Goal: Task Accomplishment & Management: Manage account settings

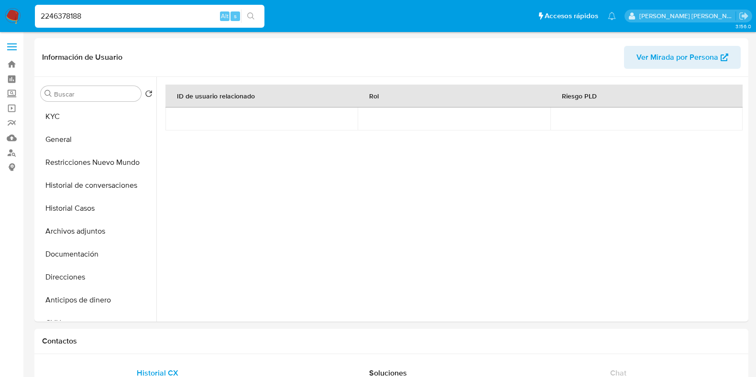
select select "10"
click at [66, 238] on button "Archivos adjuntos" at bounding box center [97, 231] width 120 height 23
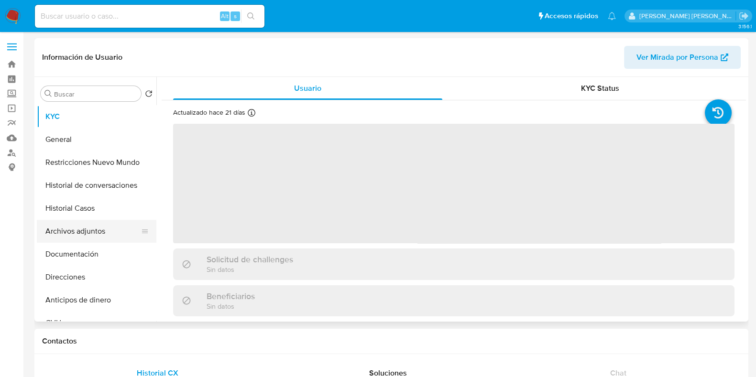
click at [89, 220] on button "Archivos adjuntos" at bounding box center [93, 231] width 112 height 23
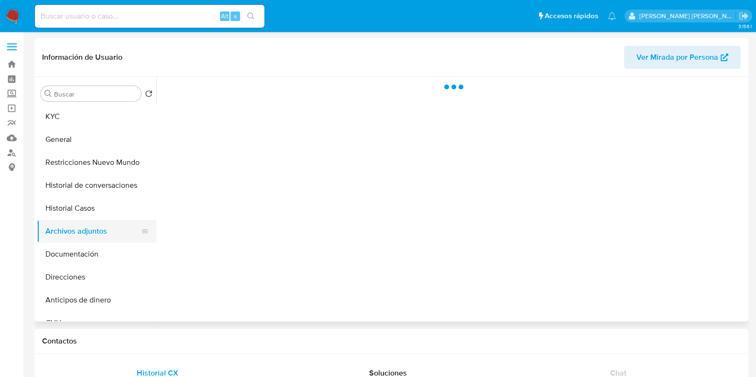
select select "10"
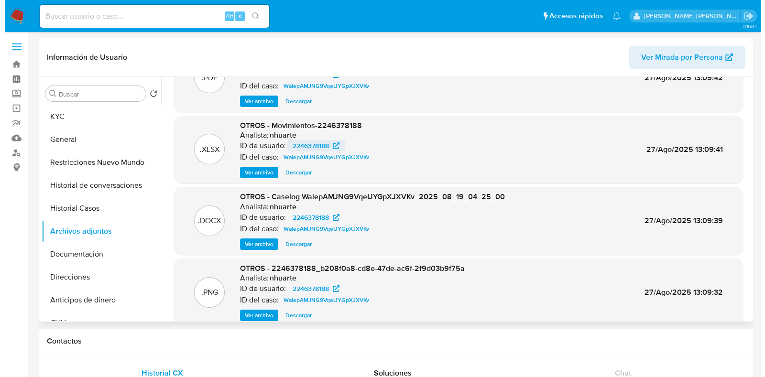
scroll to position [59, 0]
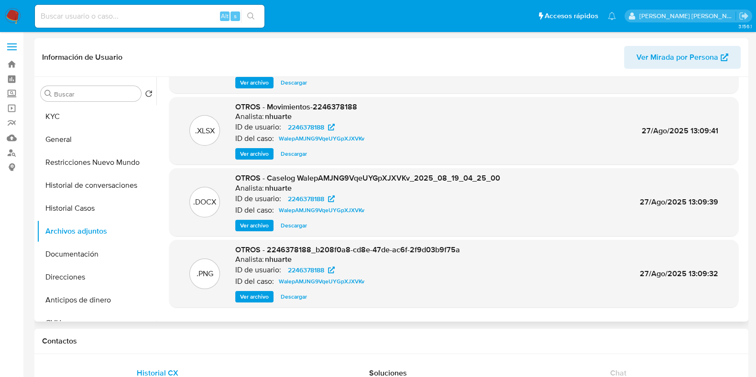
drag, startPoint x: 256, startPoint y: 228, endPoint x: 281, endPoint y: 221, distance: 25.6
click at [256, 228] on span "Ver archivo" at bounding box center [254, 226] width 29 height 10
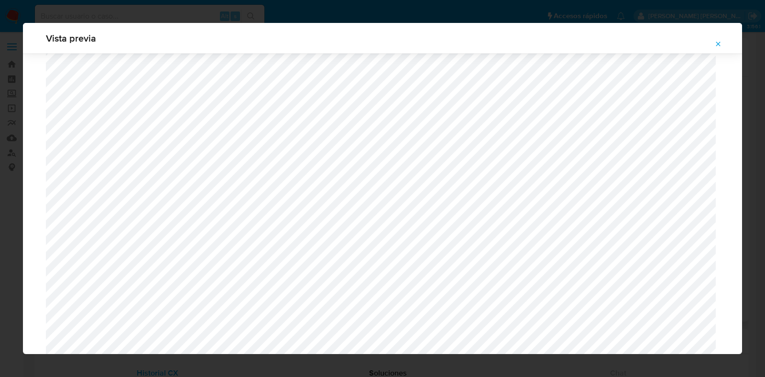
scroll to position [757, 0]
click at [719, 44] on icon "Attachment preview" at bounding box center [718, 44] width 4 height 4
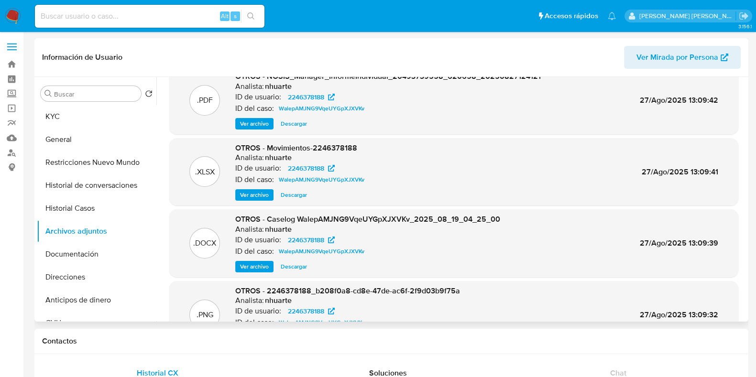
scroll to position [0, 0]
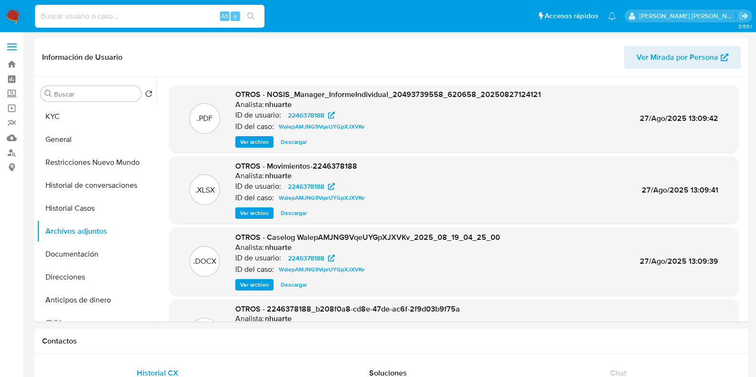
click at [84, 18] on input at bounding box center [149, 16] width 229 height 12
paste input "663706145"
type input "663706145"
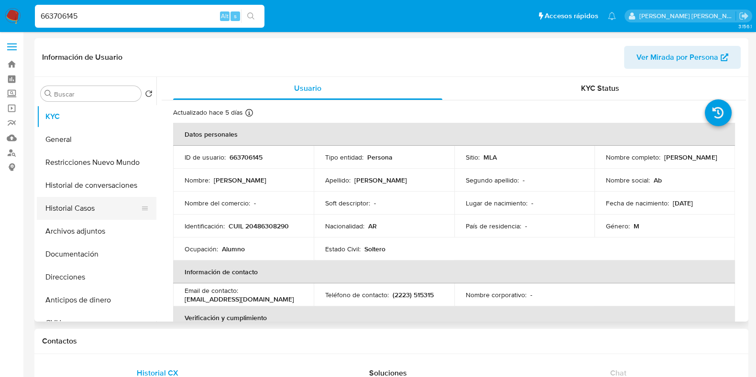
click at [81, 213] on button "Historial Casos" at bounding box center [93, 208] width 112 height 23
select select "10"
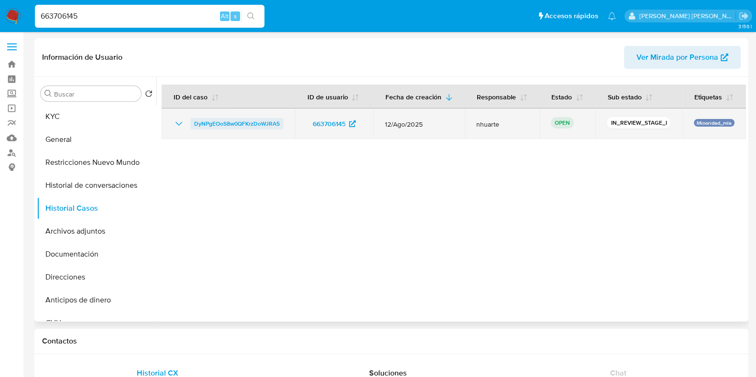
click at [247, 130] on span "DyNPgEOoS8w0QFKrzDoWJRA5" at bounding box center [237, 123] width 86 height 11
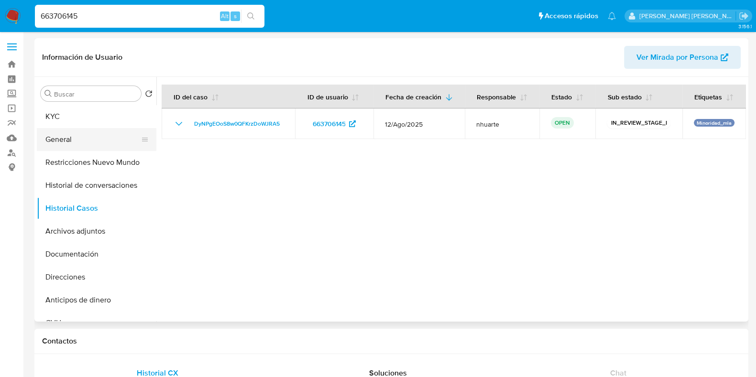
click at [104, 132] on button "General" at bounding box center [93, 139] width 112 height 23
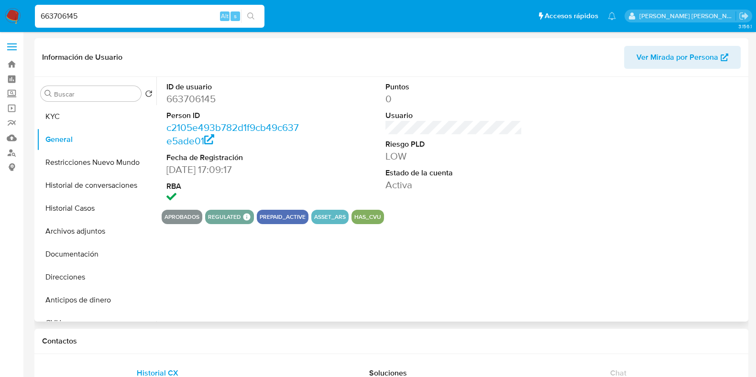
click at [203, 99] on dd "663706145" at bounding box center [234, 98] width 137 height 13
copy dd "663706145"
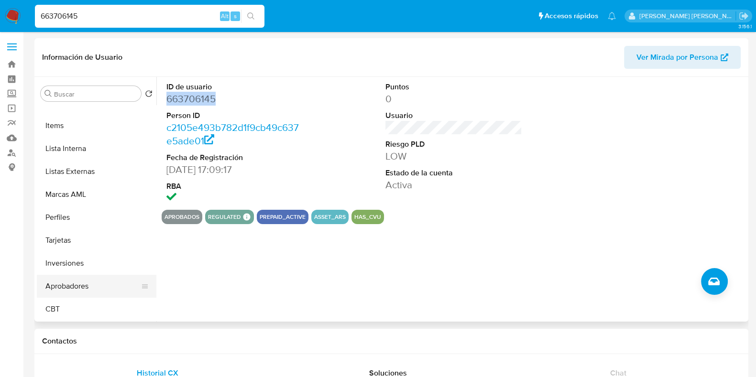
click at [88, 287] on button "Aprobadores" at bounding box center [93, 286] width 112 height 23
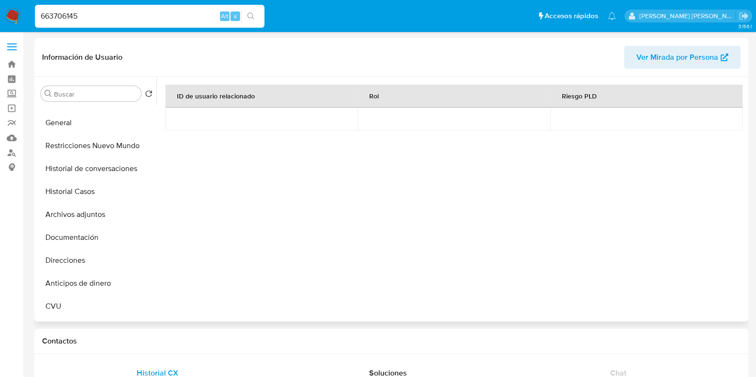
scroll to position [0, 0]
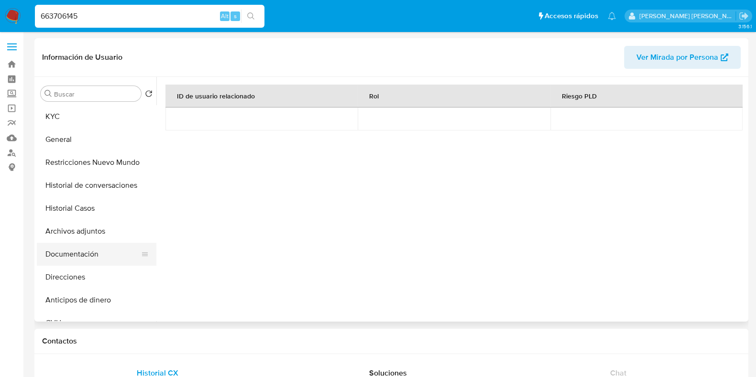
click at [80, 257] on button "Documentación" at bounding box center [93, 254] width 112 height 23
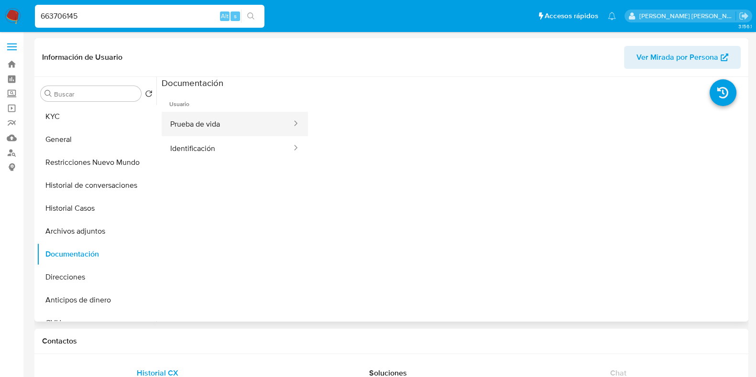
click at [205, 121] on button "Prueba de vida" at bounding box center [227, 124] width 131 height 24
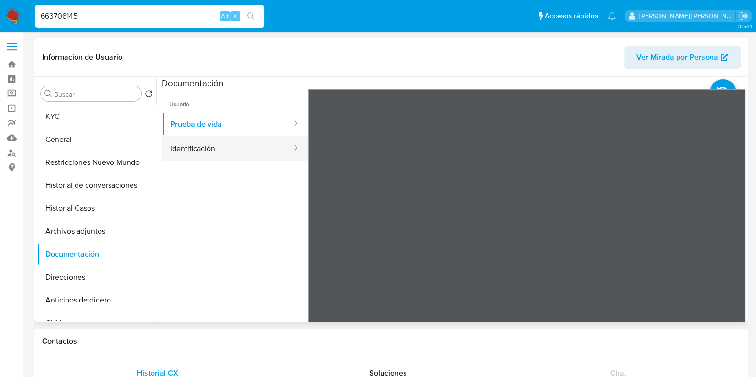
click at [185, 152] on button "Identificación" at bounding box center [227, 148] width 131 height 24
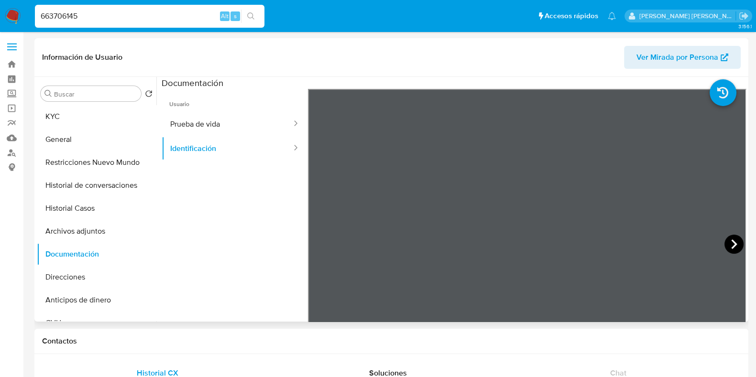
click at [728, 243] on icon at bounding box center [733, 244] width 19 height 19
click at [89, 120] on button "KYC" at bounding box center [93, 116] width 112 height 23
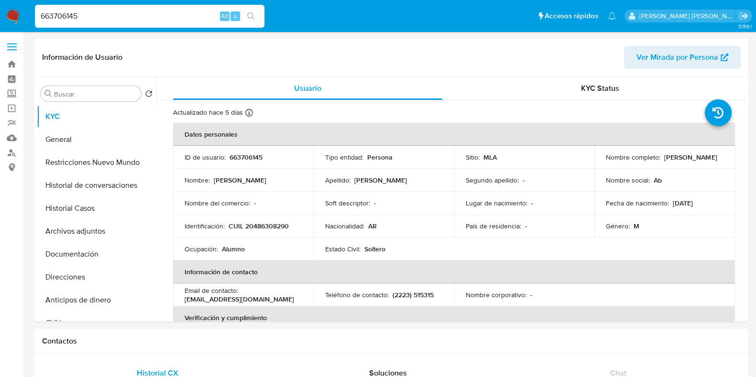
click at [270, 225] on p "CUIL 20486308290" at bounding box center [259, 226] width 60 height 9
copy p "20486308290"
click at [98, 260] on button "Documentación" at bounding box center [93, 254] width 112 height 23
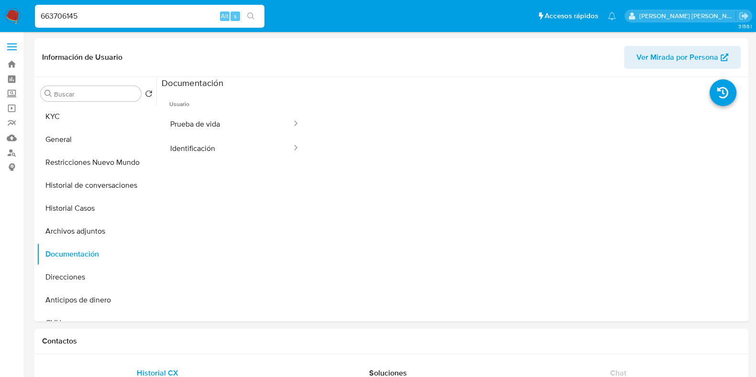
click at [197, 127] on button "Prueba de vida" at bounding box center [227, 124] width 131 height 24
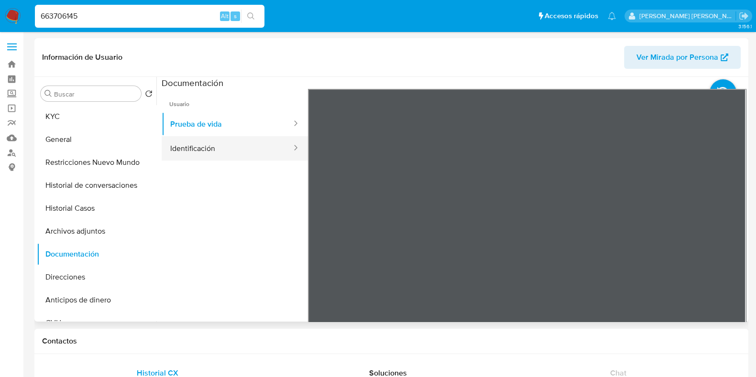
click at [225, 159] on button "Identificación" at bounding box center [227, 148] width 131 height 24
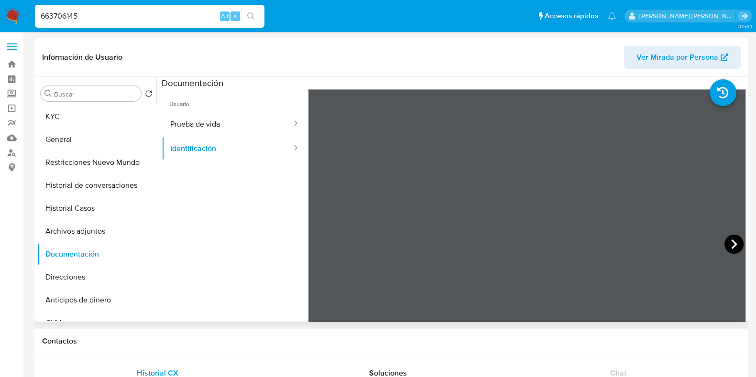
click at [729, 243] on icon at bounding box center [733, 244] width 19 height 19
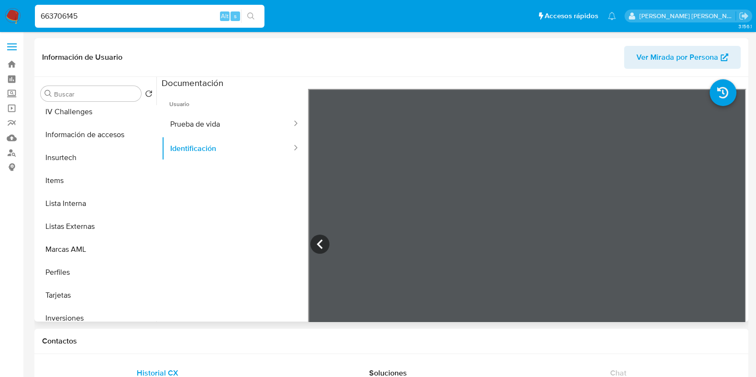
scroll to position [473, 0]
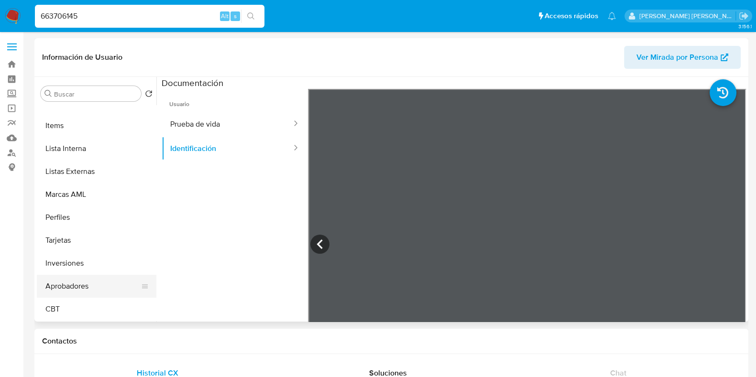
click at [79, 290] on button "Aprobadores" at bounding box center [93, 286] width 112 height 23
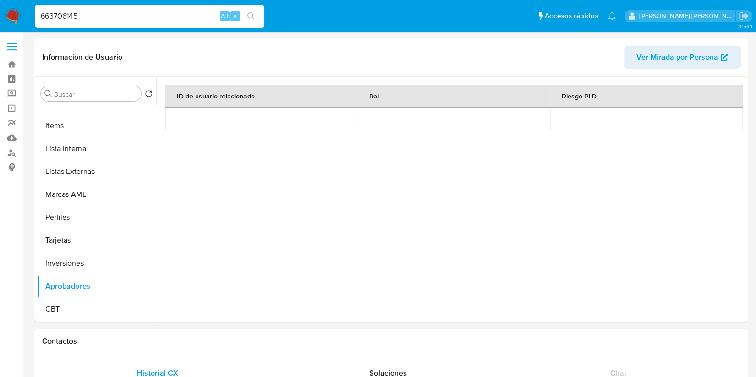
click at [608, 197] on div "ID de usuario relacionado Rol Riesgo PLD" at bounding box center [453, 176] width 577 height 182
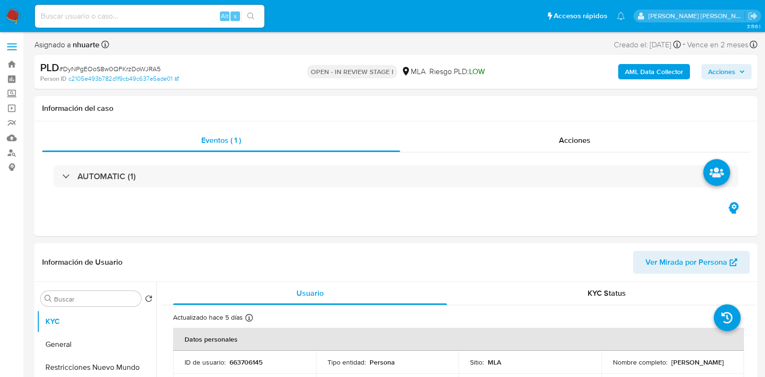
select select "10"
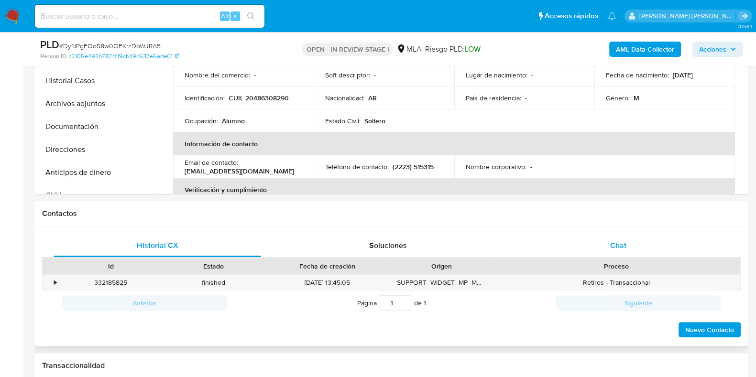
click at [617, 253] on div "Chat" at bounding box center [617, 245] width 207 height 23
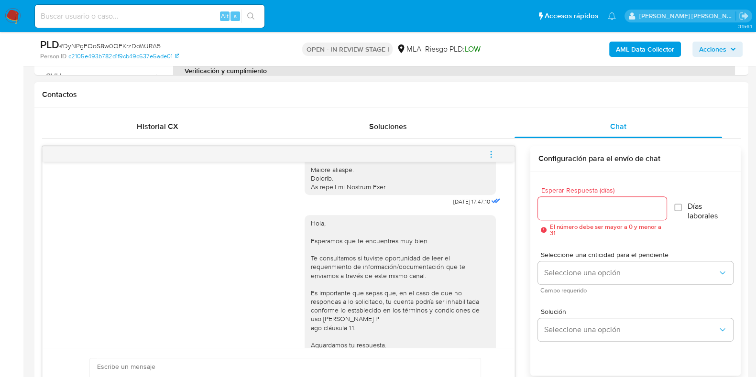
scroll to position [369, 0]
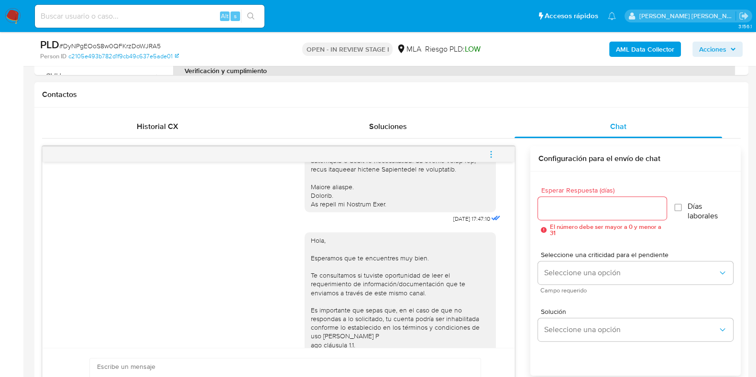
click at [495, 155] on button "menu-action" at bounding box center [491, 154] width 32 height 23
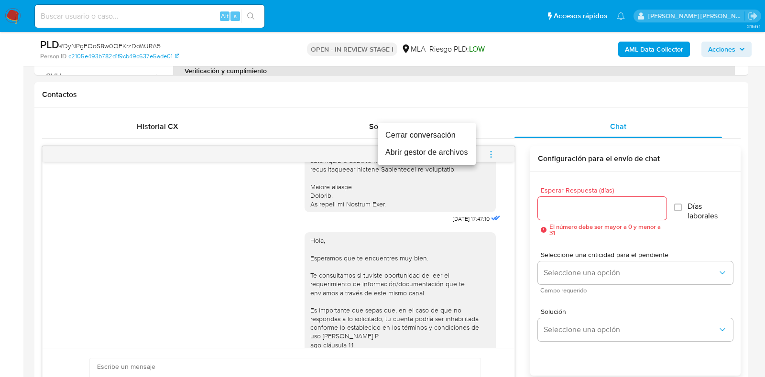
click at [461, 134] on li "Cerrar conversación" at bounding box center [427, 135] width 98 height 17
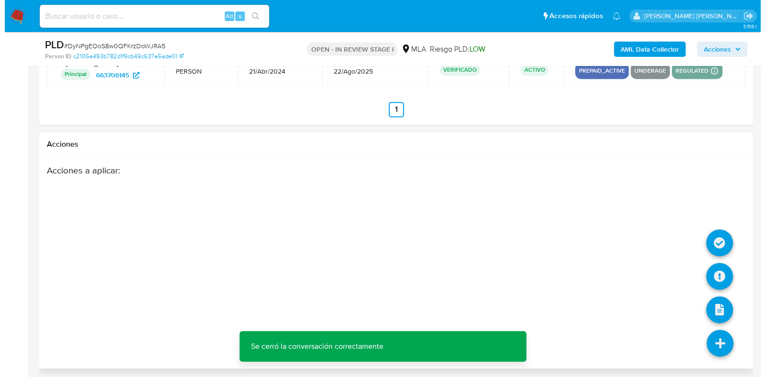
scroll to position [1679, 0]
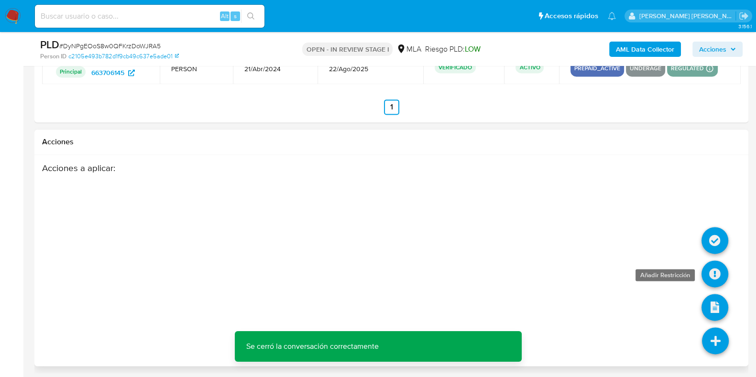
click at [708, 274] on icon at bounding box center [714, 274] width 27 height 27
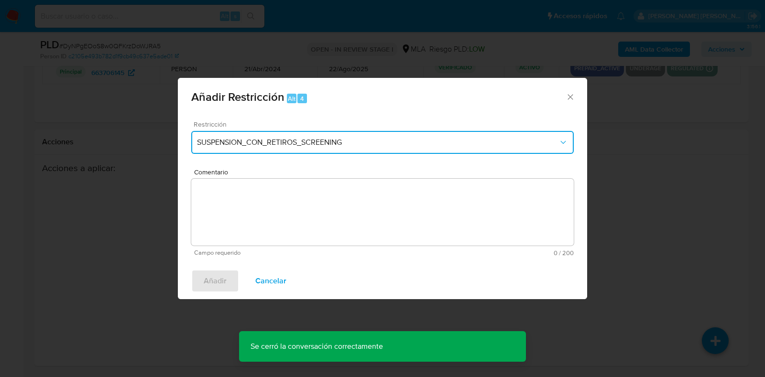
click at [231, 148] on button "SUSPENSION_CON_RETIROS_SCREENING" at bounding box center [382, 142] width 382 height 23
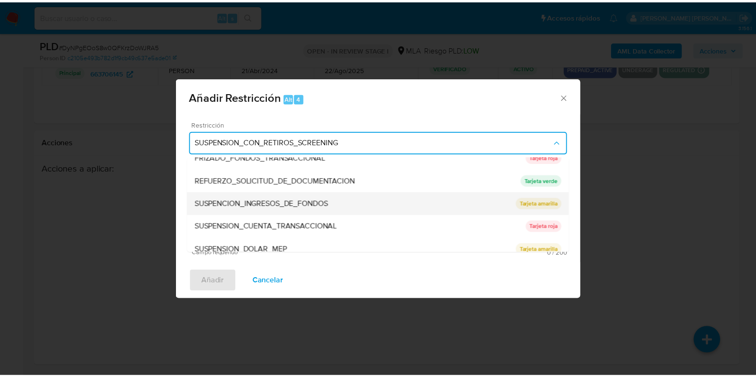
scroll to position [203, 0]
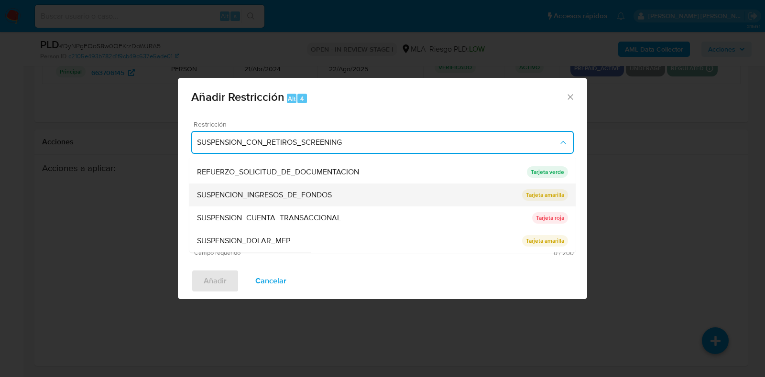
click at [246, 217] on span "SUSPENSION_CUENTA_TRANSACCIONAL" at bounding box center [269, 219] width 144 height 10
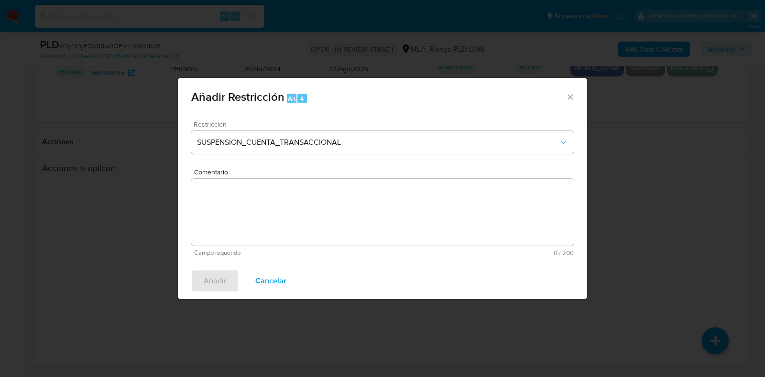
click at [246, 217] on textarea "Comentario" at bounding box center [382, 212] width 382 height 67
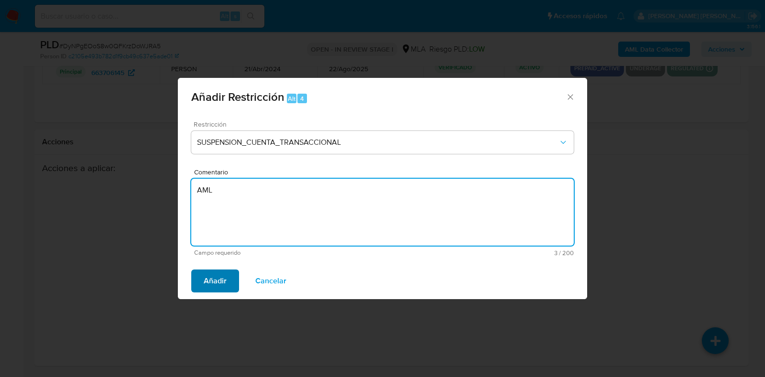
type textarea "AML"
click at [222, 273] on span "Añadir" at bounding box center [215, 281] width 23 height 21
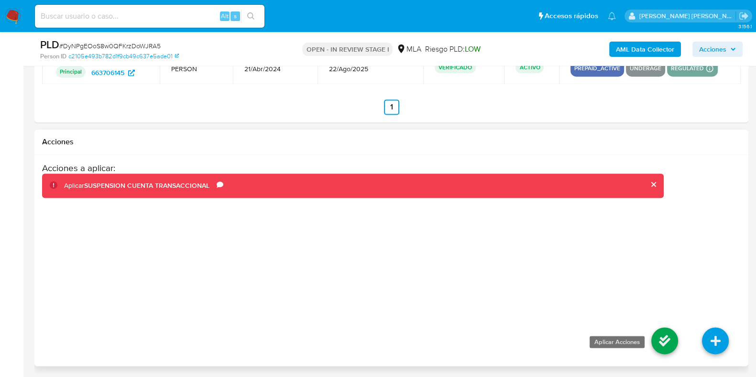
click at [663, 343] on icon at bounding box center [664, 340] width 27 height 27
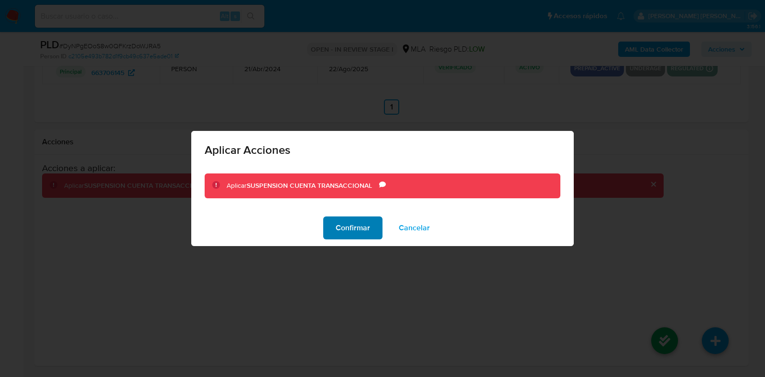
click at [371, 222] on button "Confirmar" at bounding box center [352, 228] width 59 height 23
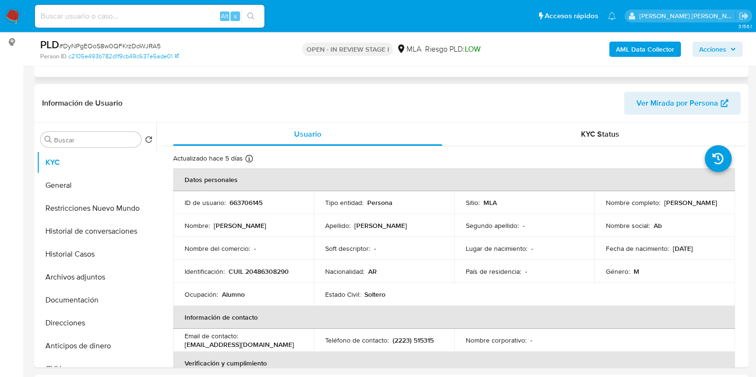
scroll to position [0, 0]
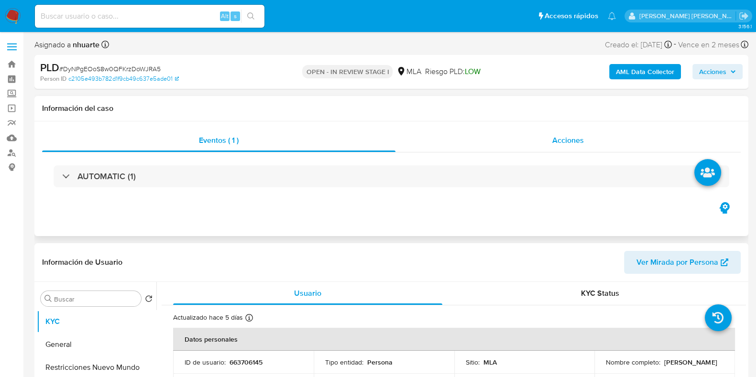
click at [556, 134] on div "Acciones" at bounding box center [567, 140] width 345 height 23
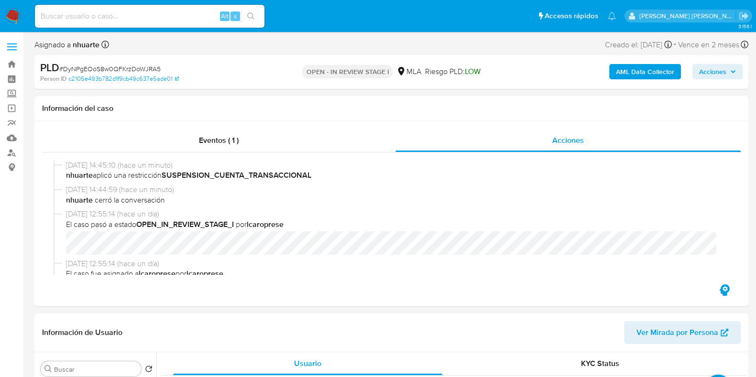
click at [613, 73] on button "AML Data Collector" at bounding box center [645, 71] width 72 height 15
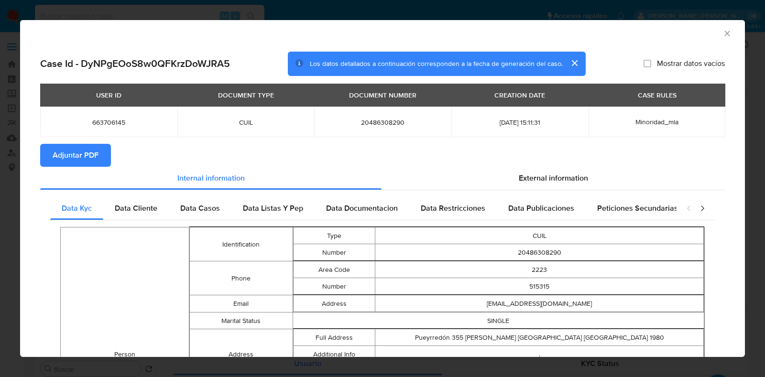
click at [89, 160] on span "Adjuntar PDF" at bounding box center [76, 155] width 46 height 21
click at [722, 32] on icon "Cerrar ventana" at bounding box center [727, 34] width 10 height 10
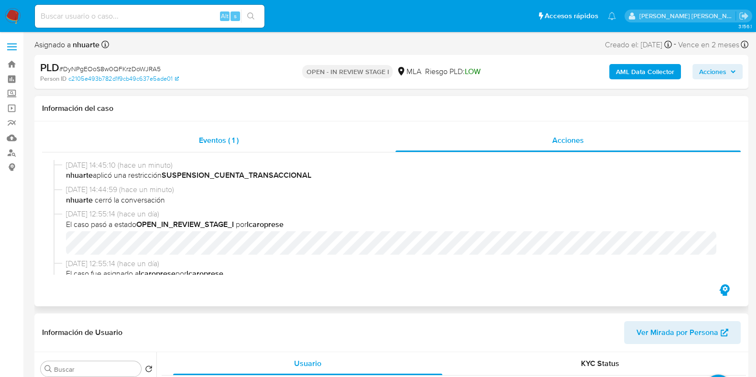
click at [224, 139] on span "Eventos ( 1 )" at bounding box center [219, 140] width 40 height 11
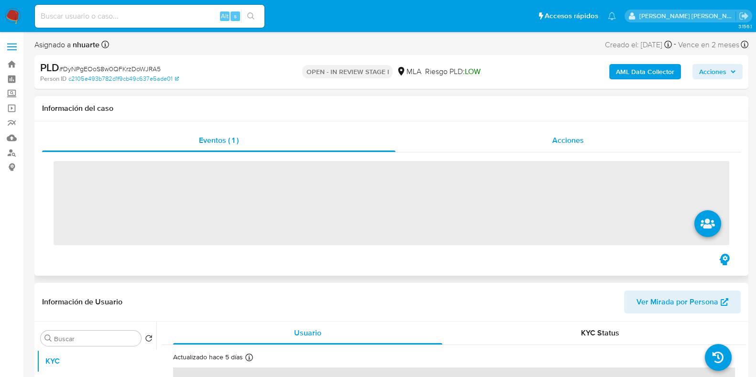
click at [579, 134] on div "Acciones" at bounding box center [567, 140] width 345 height 23
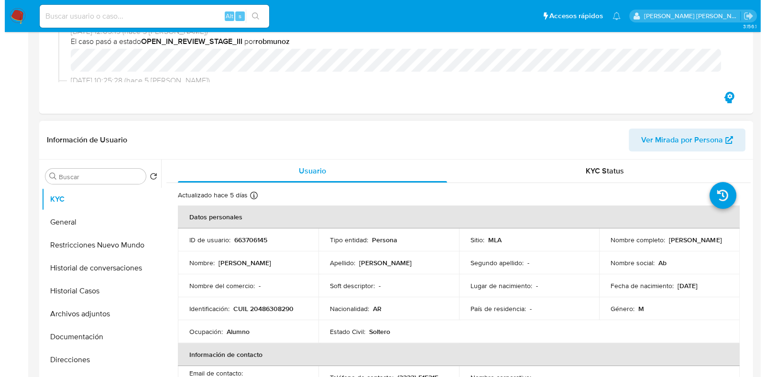
scroll to position [239, 0]
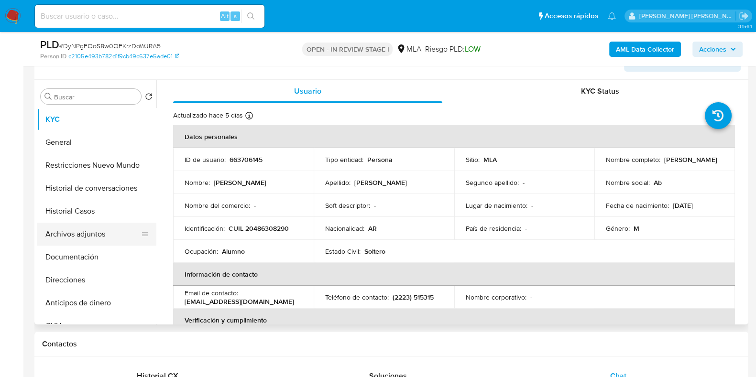
click at [115, 238] on button "Archivos adjuntos" at bounding box center [93, 234] width 112 height 23
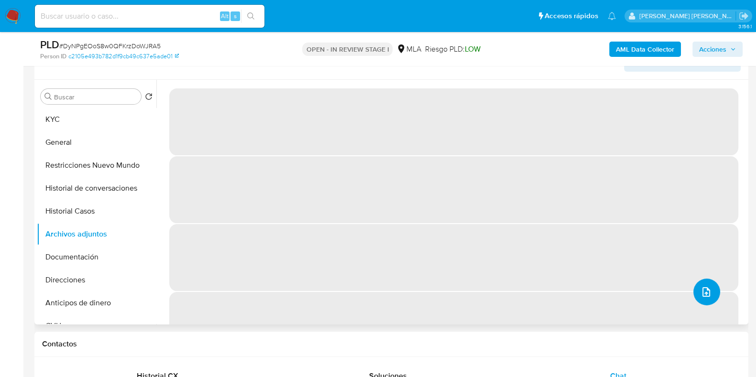
click at [715, 291] on button "upload-file" at bounding box center [706, 292] width 27 height 27
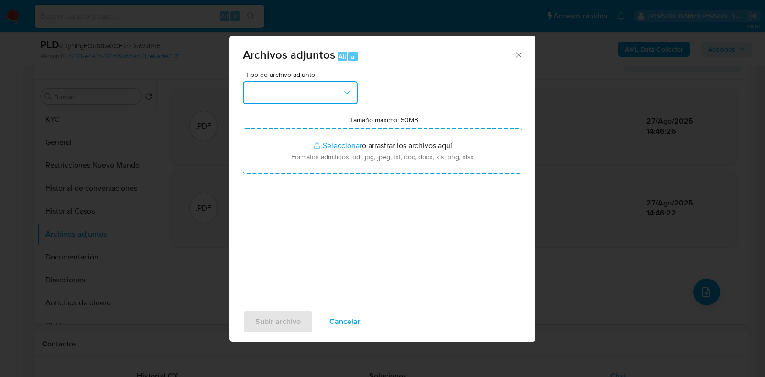
click at [350, 88] on icon "button" at bounding box center [347, 93] width 10 height 10
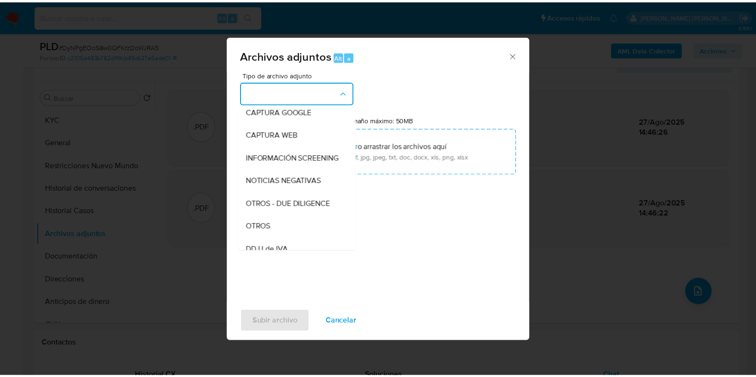
scroll to position [123, 0]
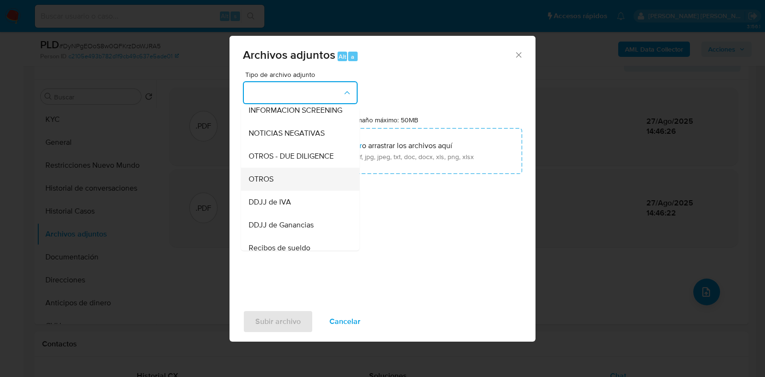
click at [308, 187] on div "OTROS" at bounding box center [298, 179] width 98 height 23
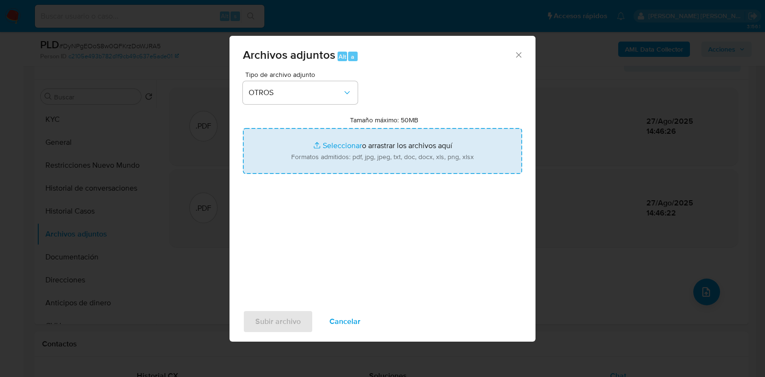
type input "C:\fakepath\Movimientos-663706145.xlsx"
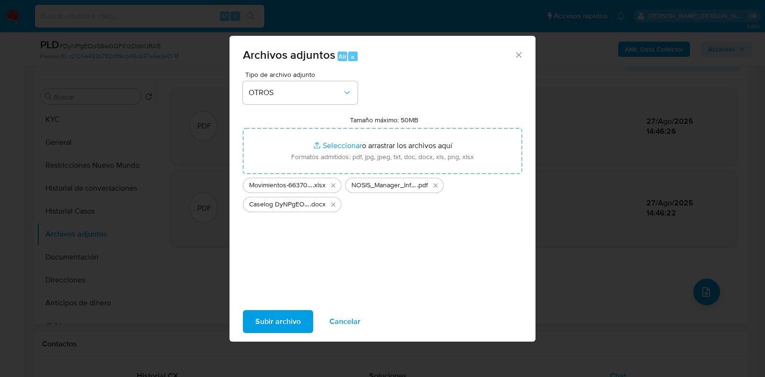
click at [283, 316] on span "Subir archivo" at bounding box center [277, 321] width 45 height 21
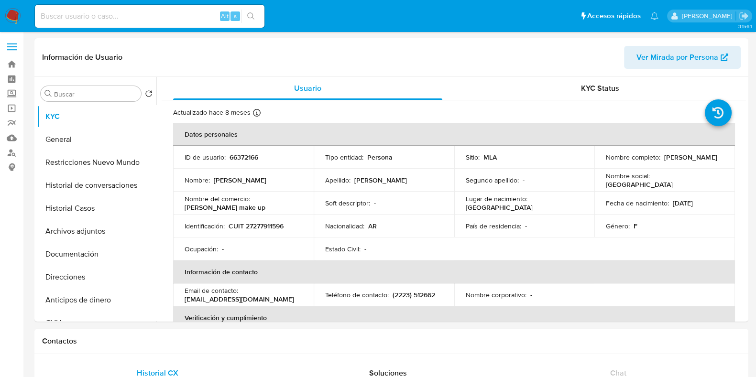
select select "10"
click at [76, 259] on button "Documentación" at bounding box center [93, 254] width 112 height 23
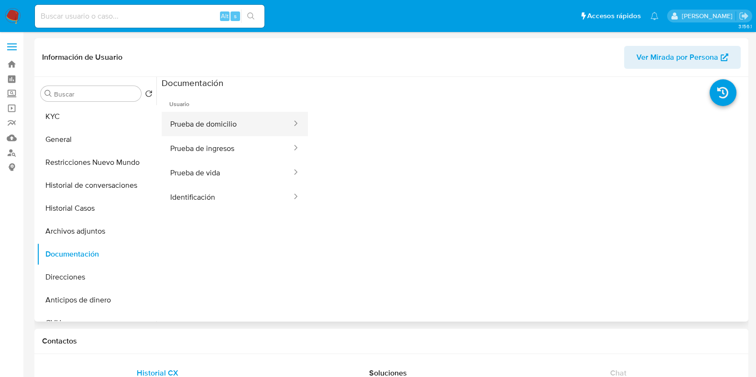
click at [207, 116] on button "Prueba de domicilio" at bounding box center [227, 124] width 131 height 24
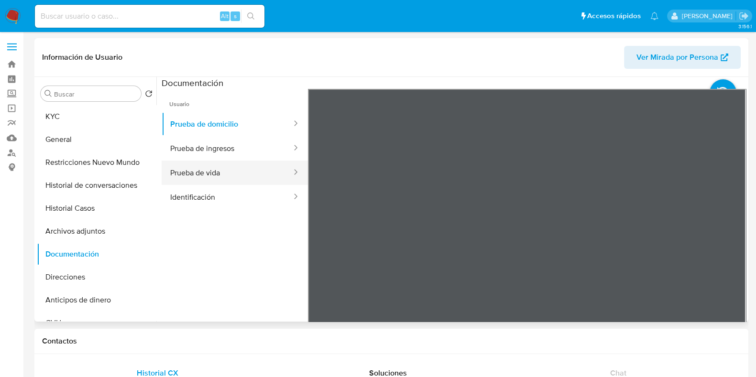
click at [217, 175] on button "Prueba de vida" at bounding box center [227, 173] width 131 height 24
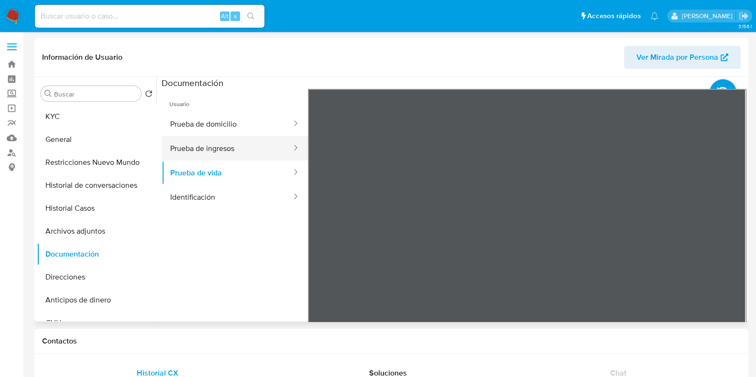
click at [195, 159] on button "Prueba de ingresos" at bounding box center [227, 148] width 131 height 24
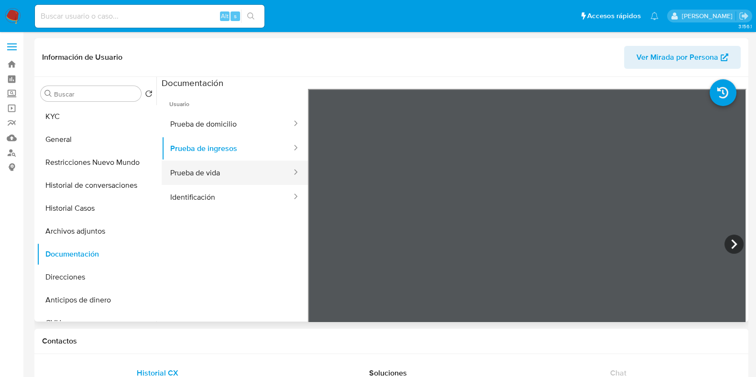
click at [221, 176] on button "Prueba de vida" at bounding box center [227, 173] width 131 height 24
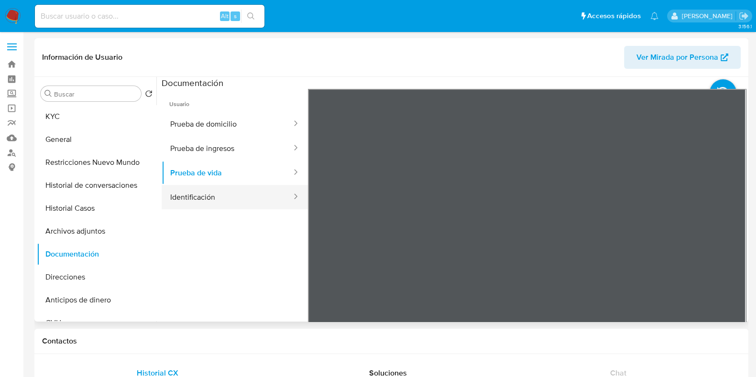
click at [220, 200] on button "Identificación" at bounding box center [227, 197] width 131 height 24
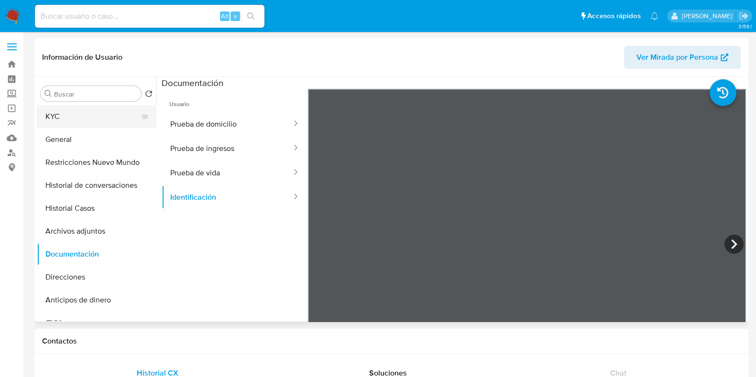
click at [89, 121] on button "KYC" at bounding box center [93, 116] width 112 height 23
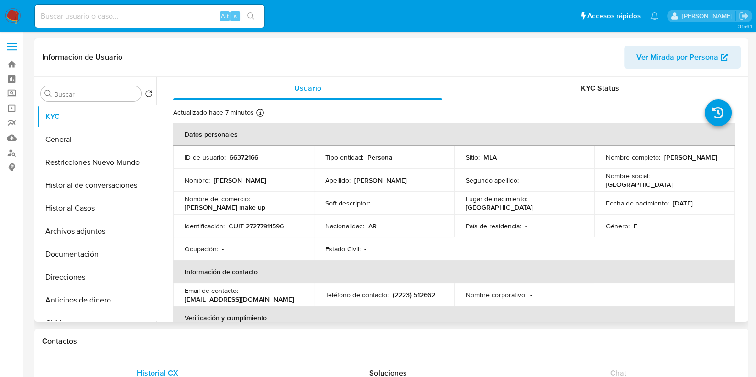
drag, startPoint x: 605, startPoint y: 161, endPoint x: 676, endPoint y: 163, distance: 70.8
click at [676, 162] on div "Nombre completo : Maria Florencia Virto" at bounding box center [665, 157] width 118 height 9
copy p "Maria Florencia Virto"
drag, startPoint x: 229, startPoint y: 223, endPoint x: 297, endPoint y: 226, distance: 67.5
click at [297, 226] on div "Identificación : CUIT 27277911596" at bounding box center [244, 226] width 118 height 9
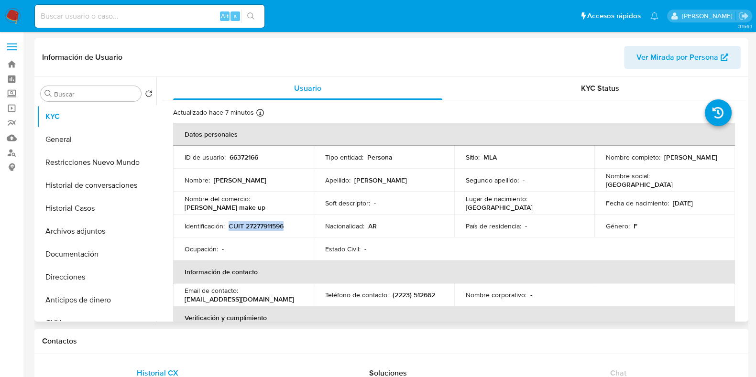
copy p "CUIT 27277911596"
click at [263, 224] on p "CUIT 27277911596" at bounding box center [256, 226] width 55 height 9
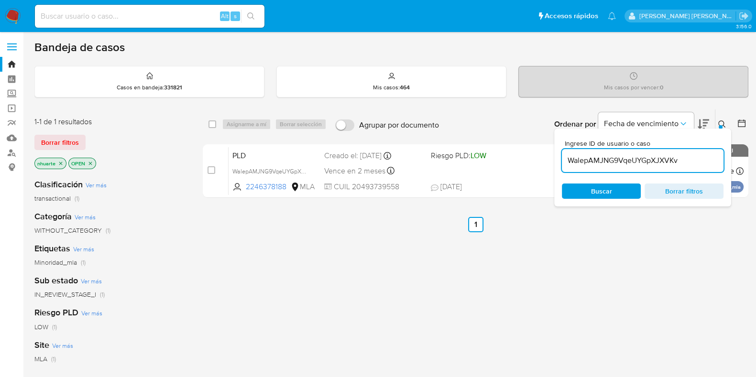
click at [95, 20] on input at bounding box center [149, 16] width 229 height 12
paste input "652775265"
type input "652775265"
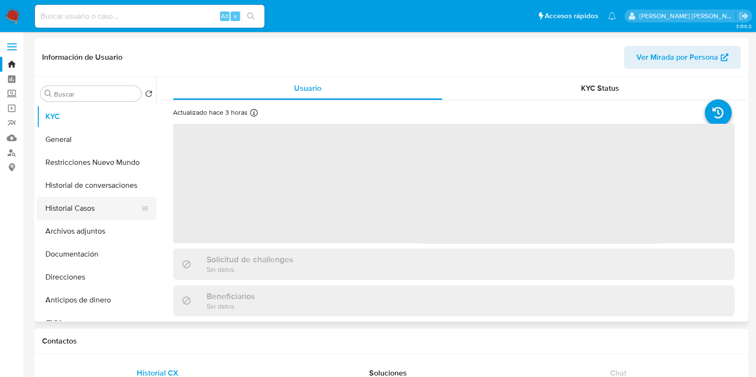
click at [93, 214] on button "Historial Casos" at bounding box center [93, 208] width 112 height 23
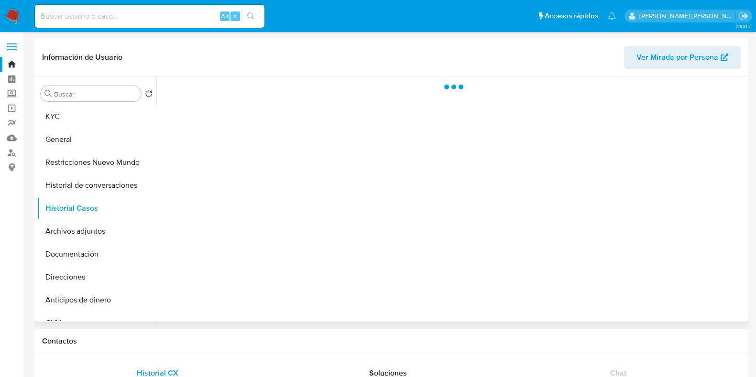
select select "10"
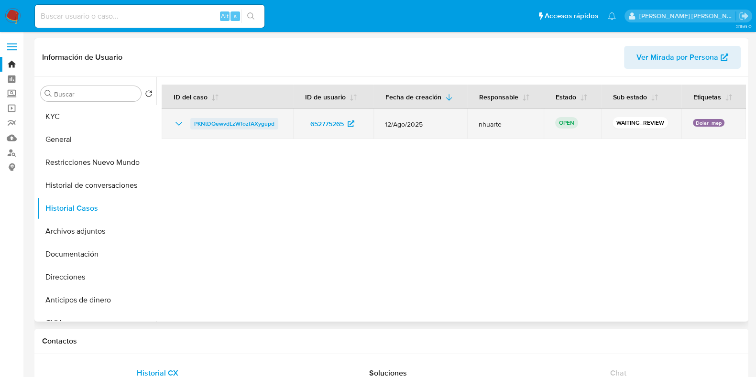
click at [242, 127] on span "PKNtDQewvdLzWfozfAXygupd" at bounding box center [234, 123] width 80 height 11
click at [225, 121] on span "PKNtDQewvdLzWfozfAXygupd" at bounding box center [234, 123] width 80 height 11
click at [246, 124] on span "PKNtDQewvdLzWfozfAXygupd" at bounding box center [234, 123] width 80 height 11
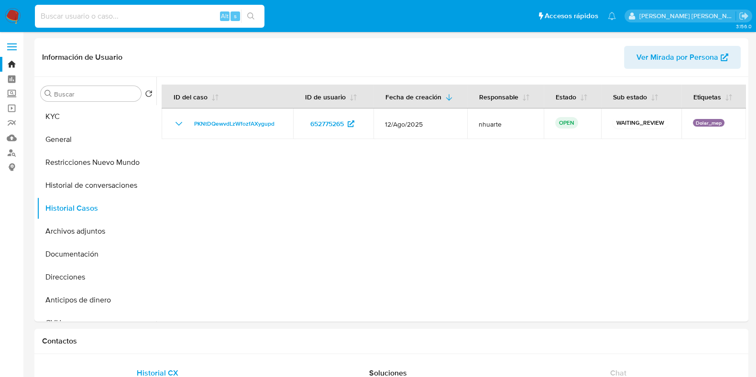
click at [155, 18] on input at bounding box center [149, 16] width 229 height 12
paste input "652775265"
type input "652775265"
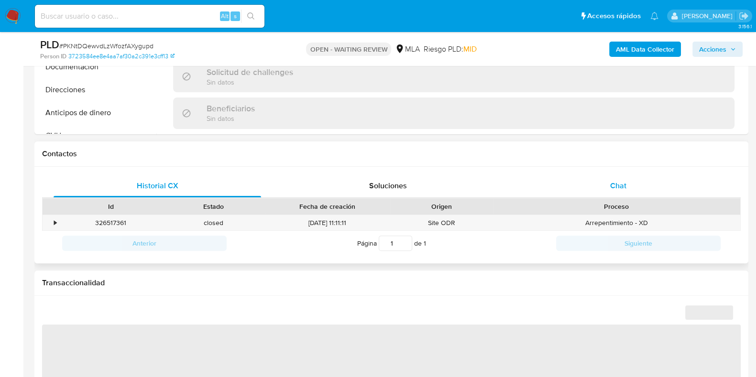
click at [619, 181] on span "Chat" at bounding box center [618, 185] width 16 height 11
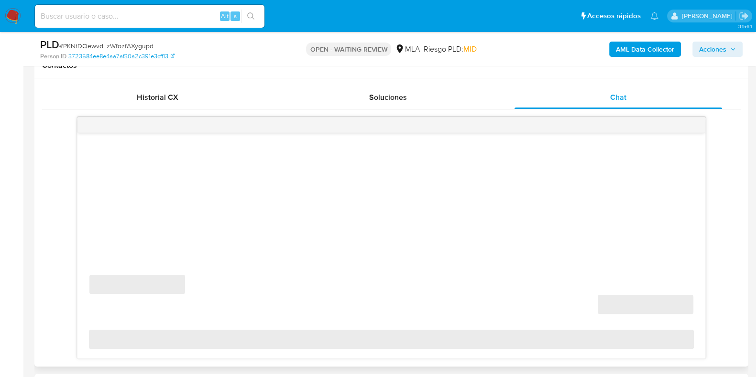
scroll to position [478, 0]
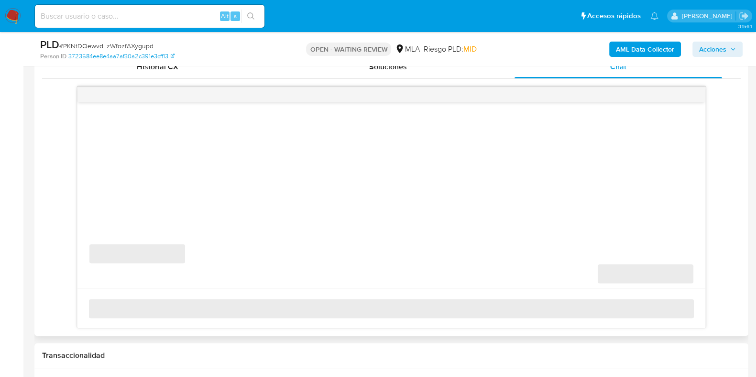
select select "10"
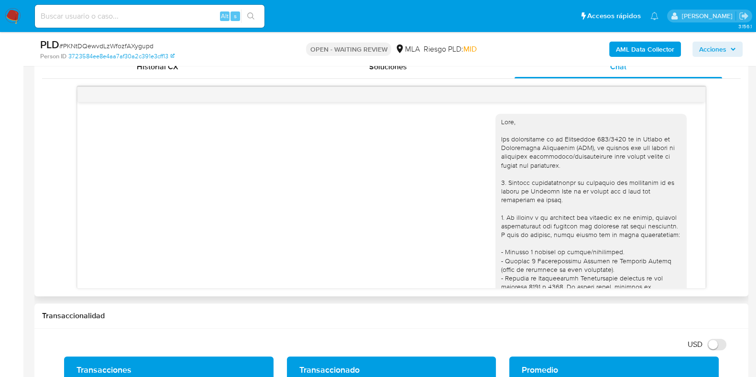
scroll to position [632, 0]
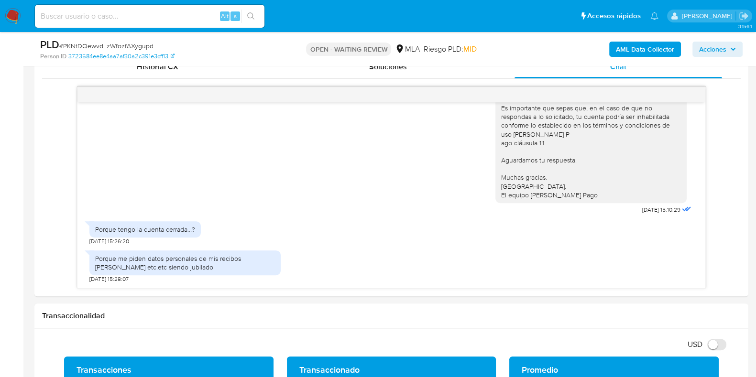
click at [108, 46] on span "# PKNtDQewvdLzWfozfAXygupd" at bounding box center [106, 46] width 94 height 10
copy span "PKNtDQewvdLzWfozfAXygupd"
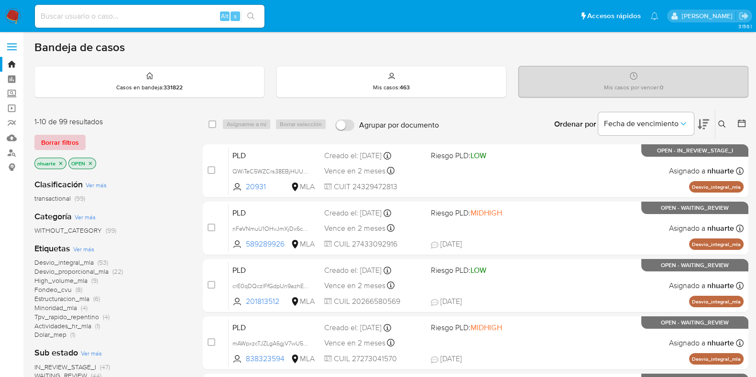
click at [69, 137] on span "Borrar filtros" at bounding box center [60, 142] width 38 height 13
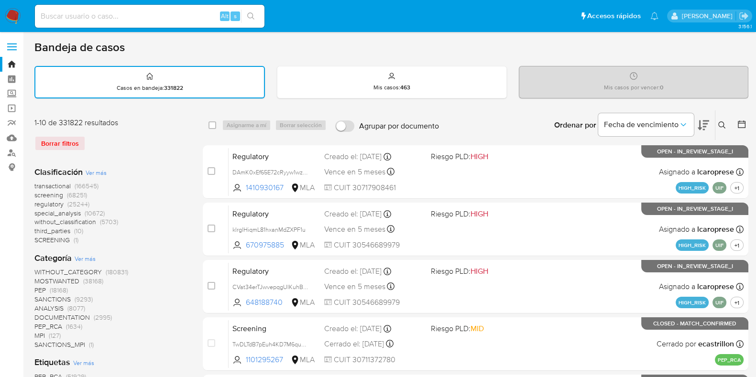
click at [721, 122] on icon at bounding box center [722, 125] width 8 height 8
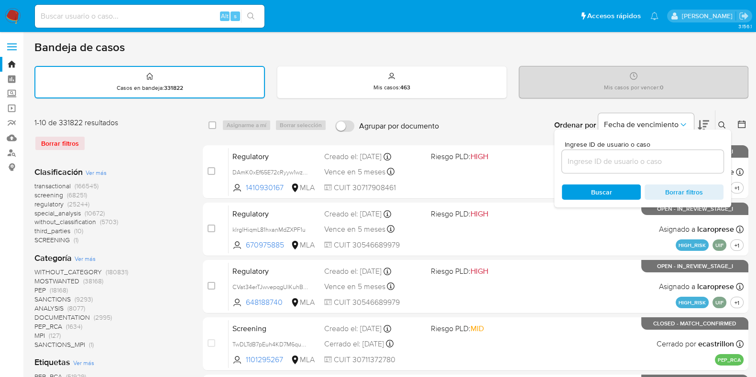
click at [630, 162] on input at bounding box center [643, 161] width 162 height 12
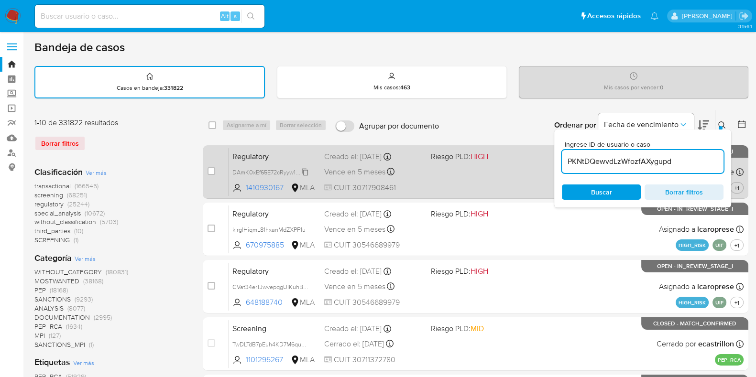
type input "PKNtDQewvdLzWfozfAXygupd"
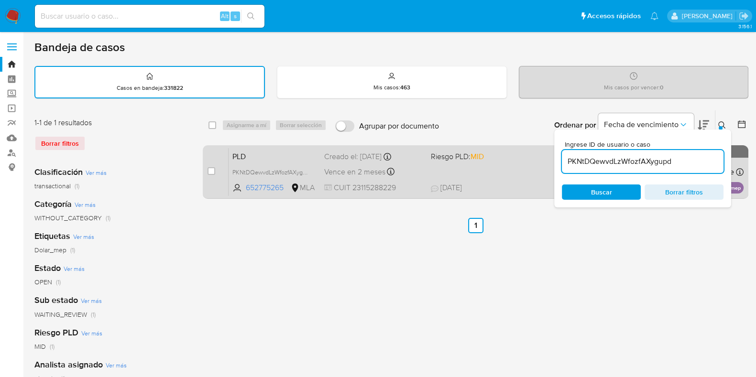
click at [215, 173] on div "case-item-checkbox No es posible asignar el caso" at bounding box center [217, 172] width 21 height 48
click at [213, 173] on input "checkbox" at bounding box center [211, 171] width 8 height 8
checkbox input "true"
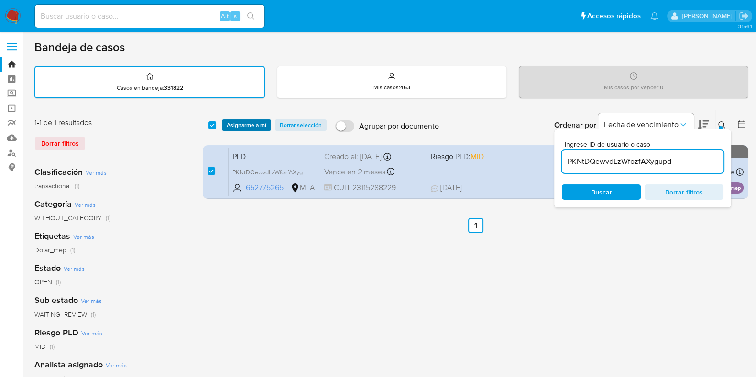
click at [244, 121] on span "Asignarme a mí" at bounding box center [247, 125] width 40 height 10
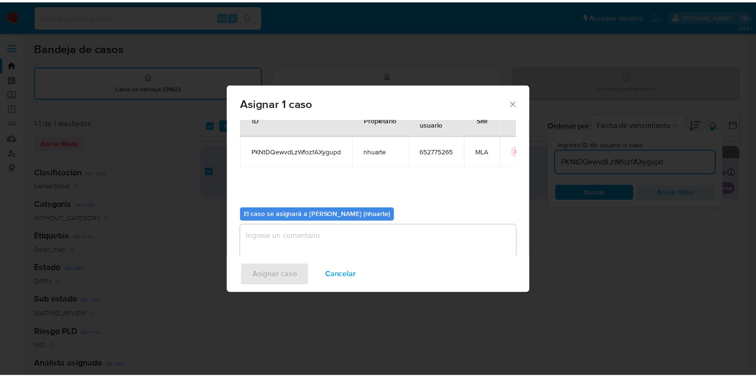
scroll to position [49, 0]
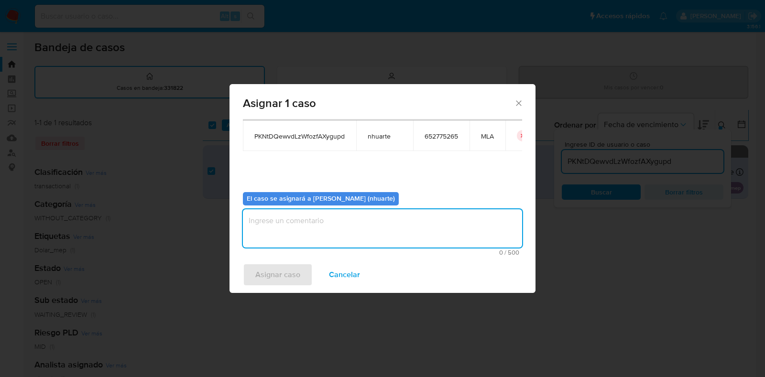
click at [419, 220] on textarea "assign-modal" at bounding box center [382, 228] width 279 height 38
type textarea "Asignación"
click at [292, 266] on span "Asignar caso" at bounding box center [277, 274] width 45 height 21
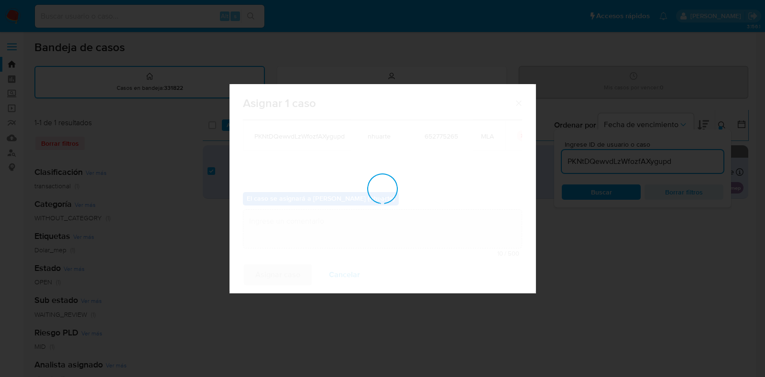
checkbox input "false"
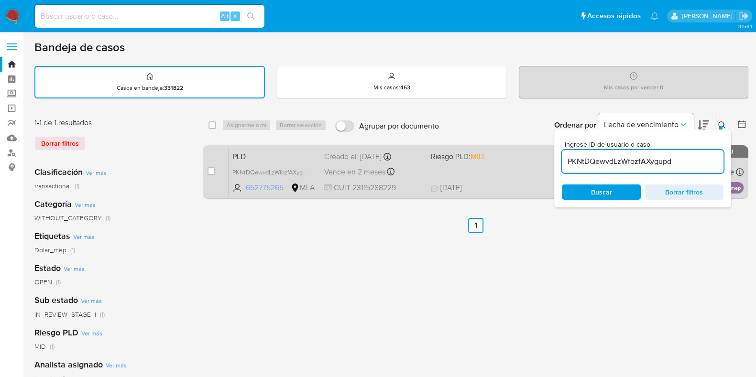
click at [266, 188] on span "652775265" at bounding box center [267, 188] width 43 height 11
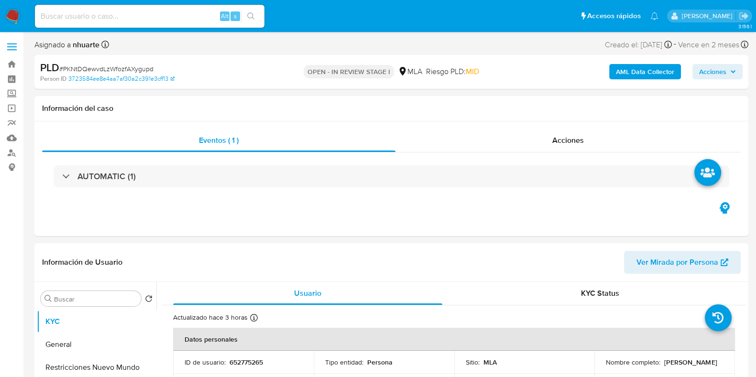
select select "10"
click at [243, 361] on p "652775265" at bounding box center [245, 362] width 33 height 9
copy p "652775265"
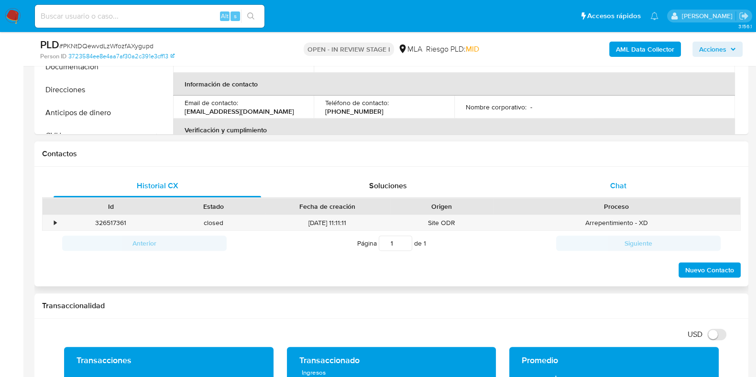
click at [607, 194] on div "Chat" at bounding box center [617, 185] width 207 height 23
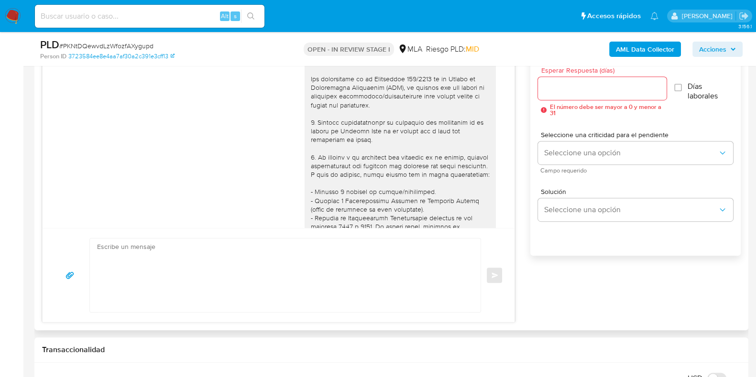
scroll to position [632, 0]
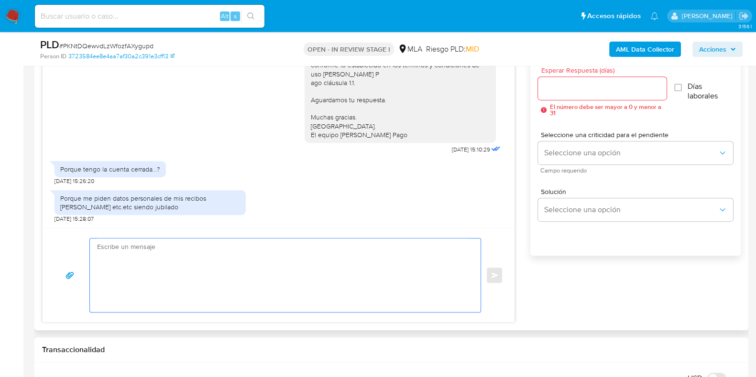
click at [156, 251] on textarea at bounding box center [282, 276] width 371 height 74
paste textarea "Hola, ¡Muchas gracias por tu respuesta!"
paste textarea "para cumplir con las regulaciones emitidas por la Unidad de Información Financi…"
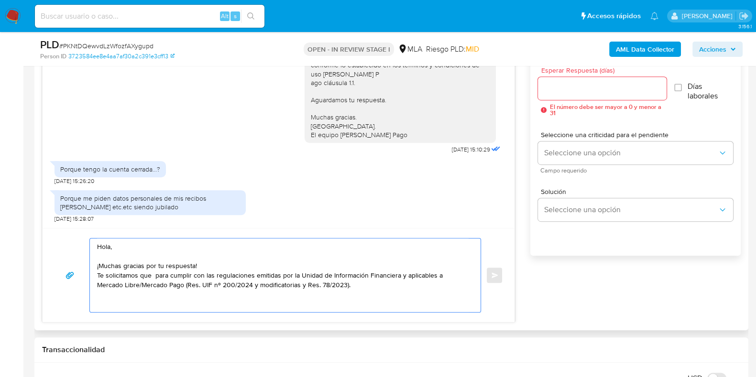
click at [335, 284] on textarea "Hola, ¡Muchas gracias por tu respuesta! Te solicitamos que para cumplir con las…" at bounding box center [282, 276] width 371 height 74
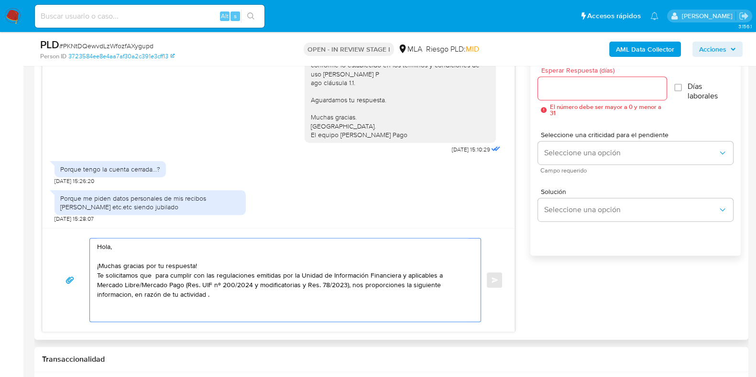
click at [120, 311] on textarea "Hola, ¡Muchas gracias por tu respuesta! Te solicitamos que para cumplir con las…" at bounding box center [282, 280] width 371 height 83
paste textarea "Proporciona el vínculo con las siguientes contrapartes con las que operaste, el…"
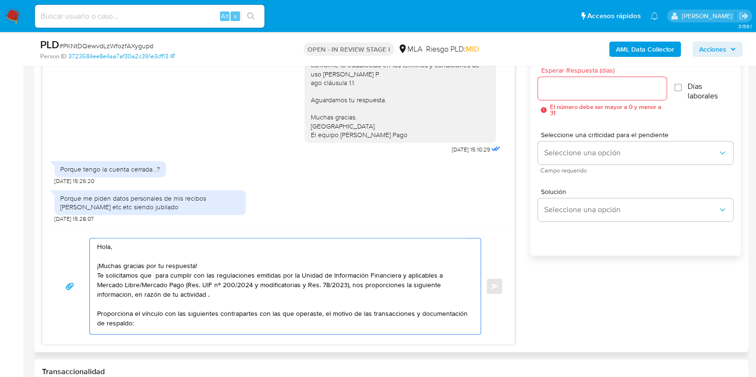
scroll to position [3, 0]
click at [184, 308] on textarea "Hola, ¡Muchas gracias por tu respuesta! Te solicitamos que para cumplir con las…" at bounding box center [282, 287] width 371 height 96
click at [211, 309] on textarea "Hola, ¡Muchas gracias por tu respuesta! Te solicitamos que para cumplir con las…" at bounding box center [282, 287] width 371 height 96
click at [247, 308] on textarea "Hola, ¡Muchas gracias por tu respuesta! Te solicitamos que para cumplir con las…" at bounding box center [282, 287] width 371 height 96
click at [268, 309] on textarea "Hola, ¡Muchas gracias por tu respuesta! Te solicitamos que para cumplir con las…" at bounding box center [282, 287] width 371 height 96
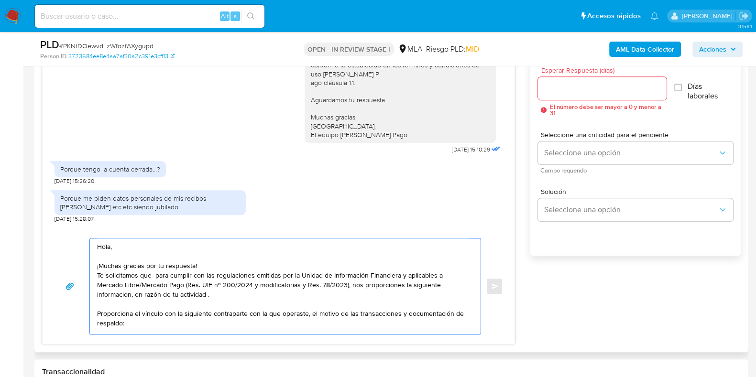
click at [153, 326] on textarea "Hola, ¡Muchas gracias por tu respuesta! Te solicitamos que para cumplir con las…" at bounding box center [282, 287] width 371 height 96
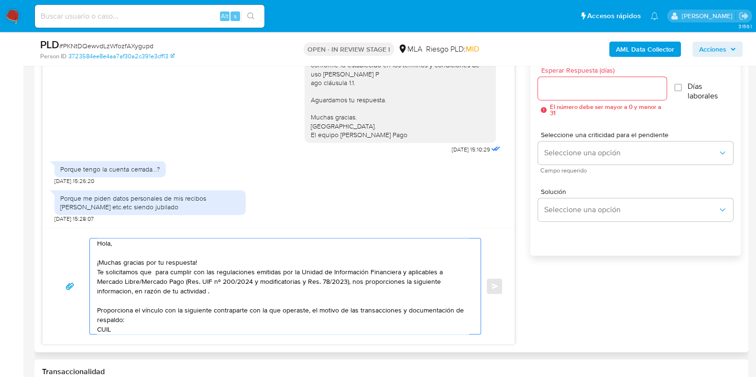
paste textarea "20460127301 name: Franco David Esteban || alias:"
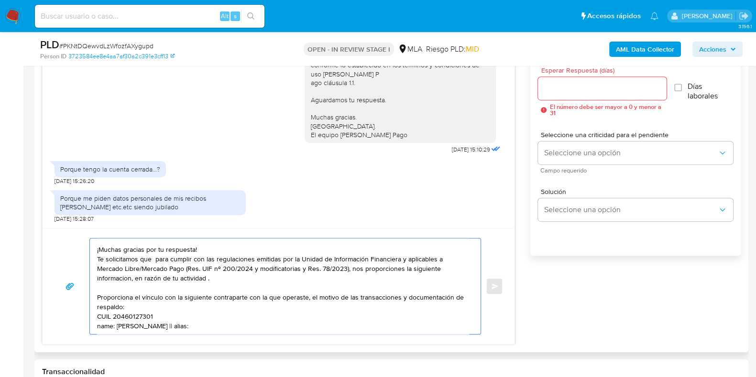
click at [167, 310] on textarea "Hola, ¡Muchas gracias por tu respuesta! Te solicitamos que para cumplir con las…" at bounding box center [282, 287] width 371 height 96
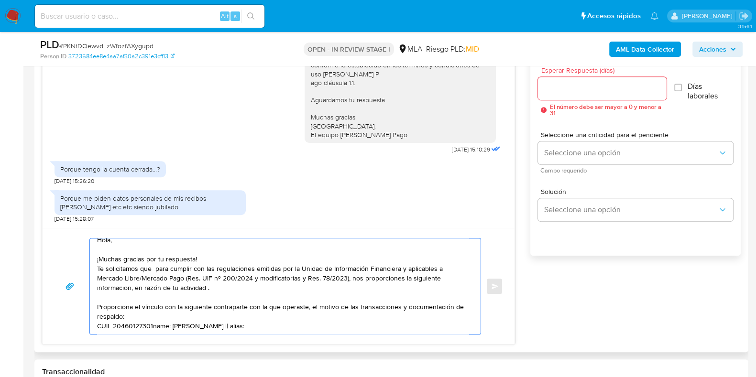
scroll to position [16, 0]
drag, startPoint x: 249, startPoint y: 316, endPoint x: 222, endPoint y: 317, distance: 27.3
click at [222, 317] on textarea "Hola, ¡Muchas gracias por tu respuesta! Te solicitamos que para cumplir con las…" at bounding box center [282, 287] width 371 height 96
paste textarea "$ 4.000.000,00"
paste textarea "Es importante que sepas que, en caso de no responder a lo solicitado o si lo pr…"
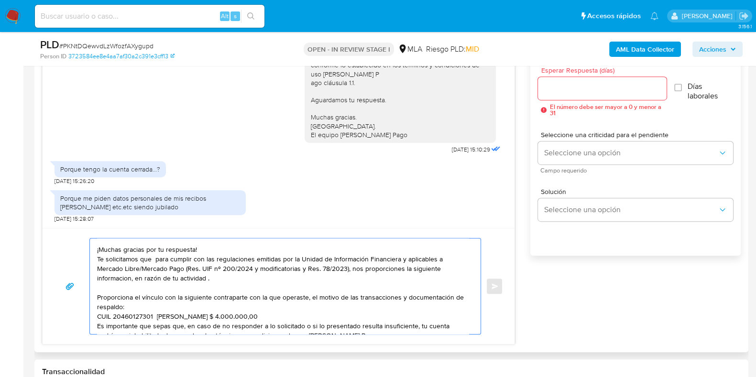
scroll to position [32, 0]
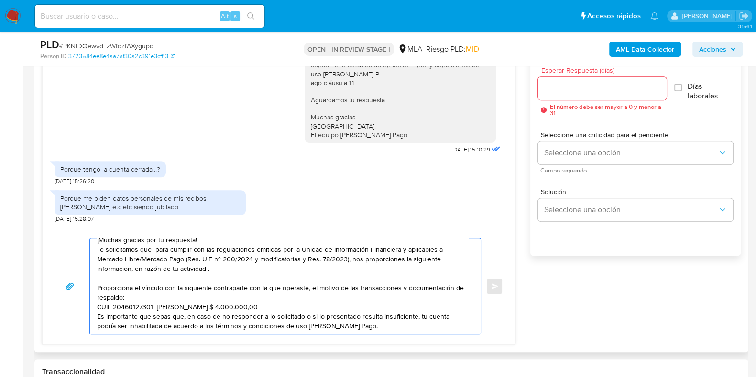
click at [98, 297] on textarea "Hola, ¡Muchas gracias por tu respuesta! Te solicitamos que para cumplir con las…" at bounding box center [282, 287] width 371 height 96
drag, startPoint x: 98, startPoint y: 309, endPoint x: 369, endPoint y: 323, distance: 270.5
click at [369, 323] on textarea "Hola, ¡Muchas gracias por tu respuesta! Te solicitamos que para cumplir con las…" at bounding box center [282, 287] width 371 height 96
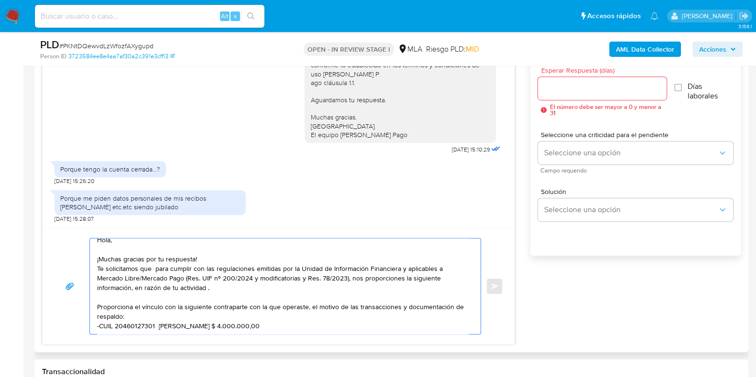
scroll to position [26, 0]
paste textarea "Quedamos aguardando por la información solicitada dentro de los próximos XX día…"
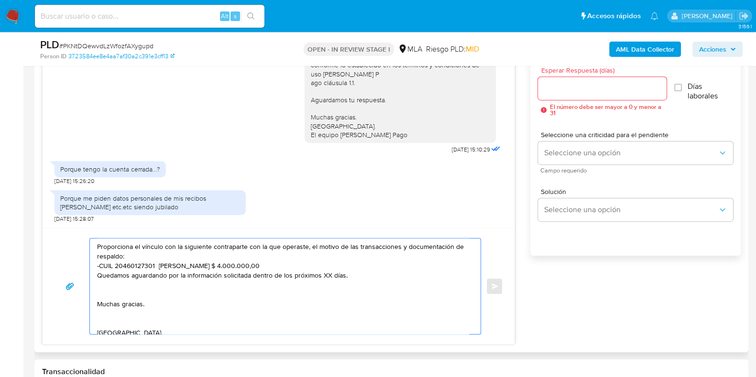
scroll to position [49, 0]
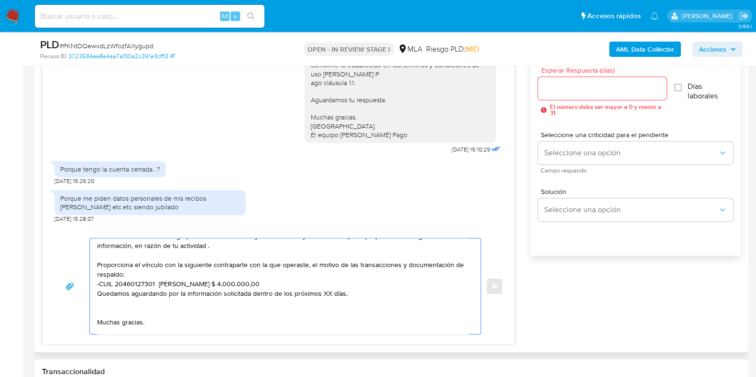
click at [328, 293] on textarea "Hola, ¡Muchas gracias por tu respuesta! Te solicitamos que para cumplir con las…" at bounding box center [282, 287] width 371 height 96
type textarea "Hola, ¡Muchas gracias por tu respuesta! Te solicitamos que para cumplir con las…"
click at [594, 91] on input "Esperar Respuesta (días)" at bounding box center [602, 88] width 128 height 12
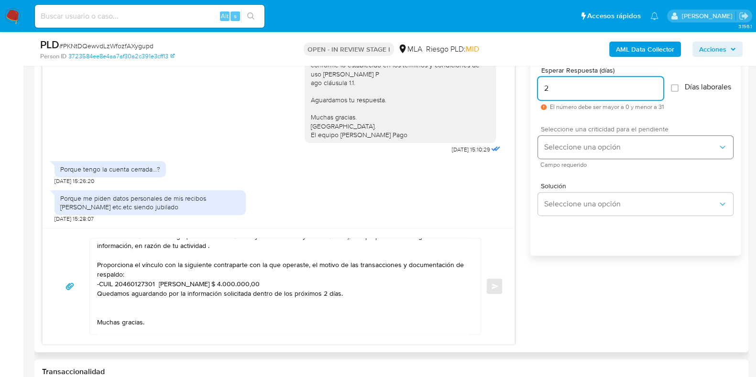
type input "2"
click at [564, 151] on span "Seleccione una opción" at bounding box center [631, 147] width 174 height 10
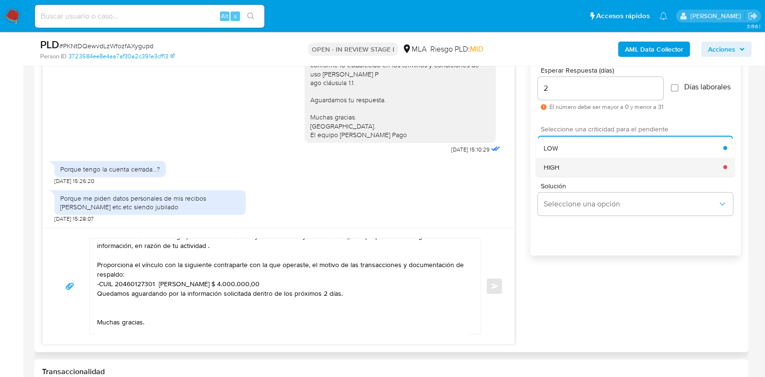
click at [561, 172] on div "HIGH" at bounding box center [634, 166] width 180 height 19
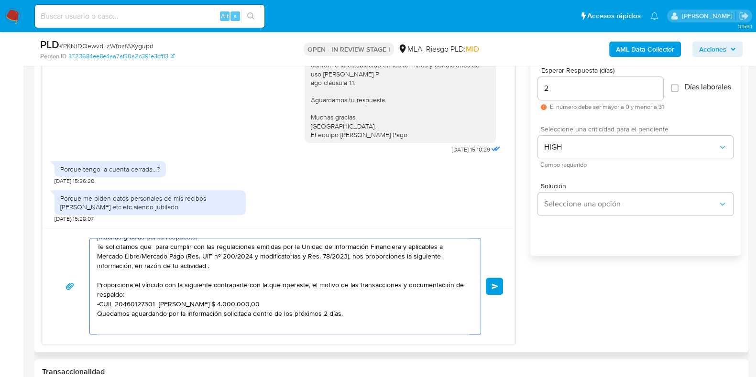
scroll to position [30, 0]
click at [399, 280] on textarea "Hola, ¡Muchas gracias por tu respuesta! Te solicitamos que para cumplir con las…" at bounding box center [282, 287] width 371 height 96
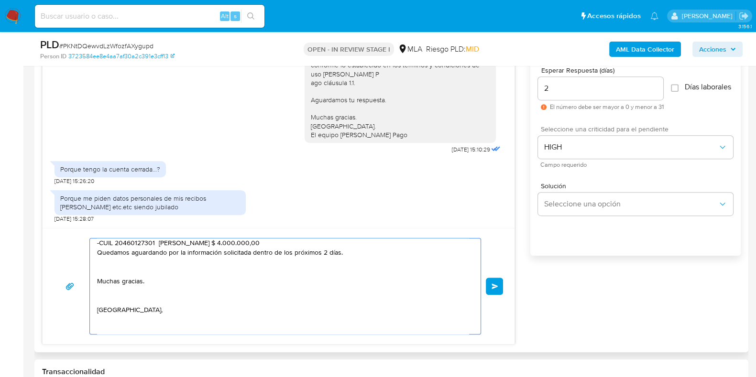
scroll to position [131, 0]
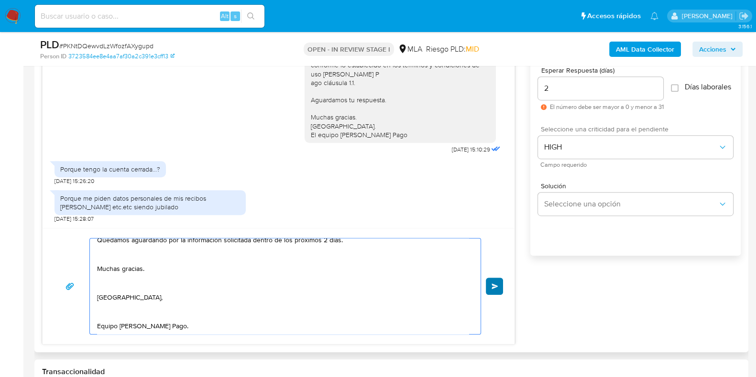
type textarea "Hola, ¡Muchas gracias por tu respuesta! Te solicitamos que para cumplir con las…"
click at [493, 289] on button "Enviar" at bounding box center [494, 286] width 17 height 17
click at [494, 286] on span "Enviar" at bounding box center [494, 287] width 7 height 6
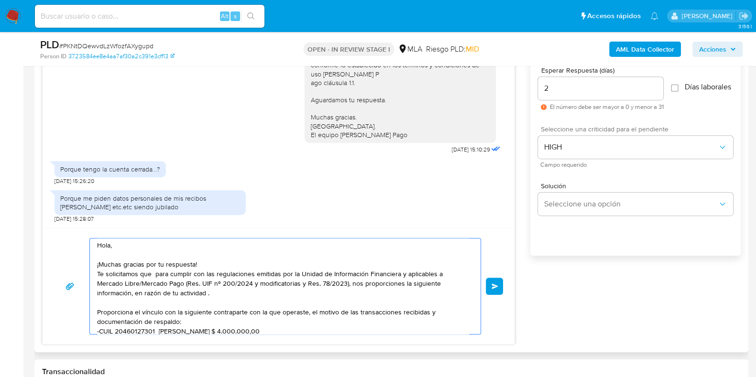
scroll to position [0, 0]
drag, startPoint x: 179, startPoint y: 297, endPoint x: 65, endPoint y: 209, distance: 144.2
click at [65, 209] on div "18/08/2025 17:25:50 Hola, Esperamos que te encuentres muy bien. Te consultamos …" at bounding box center [278, 185] width 473 height 318
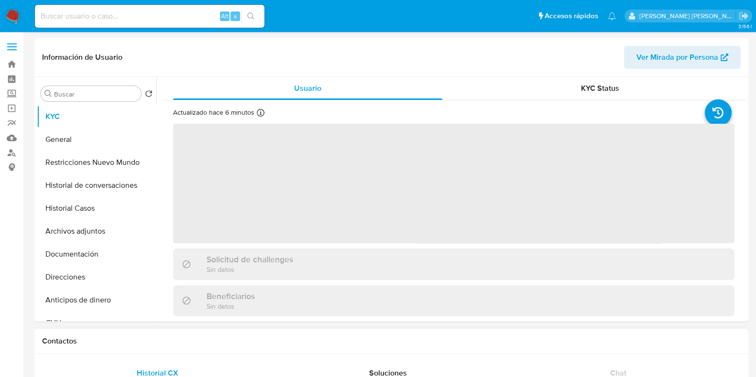
select select "10"
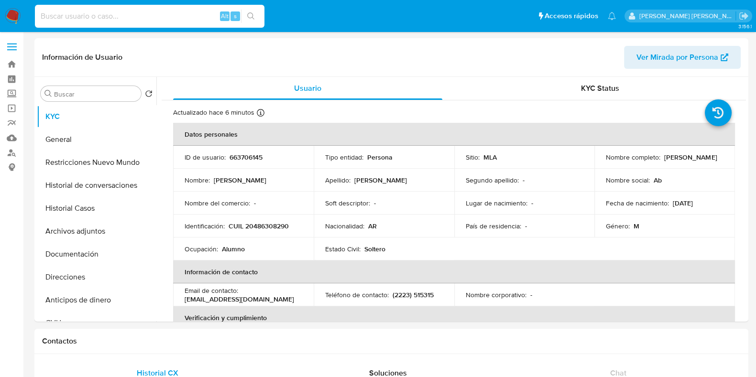
click at [93, 12] on input at bounding box center [149, 16] width 229 height 12
paste input "652775265"
type input "652775265"
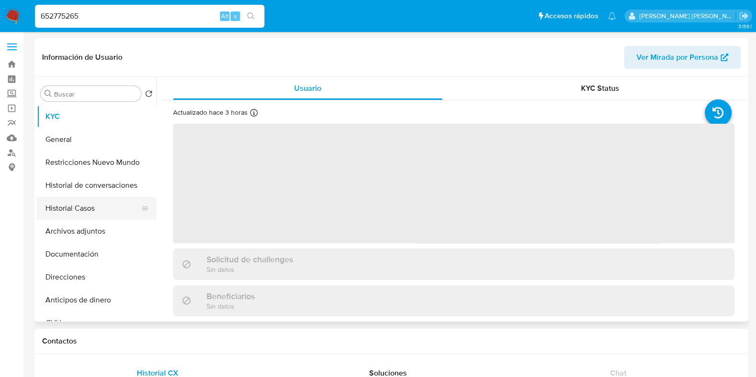
click at [96, 202] on button "Historial Casos" at bounding box center [93, 208] width 112 height 23
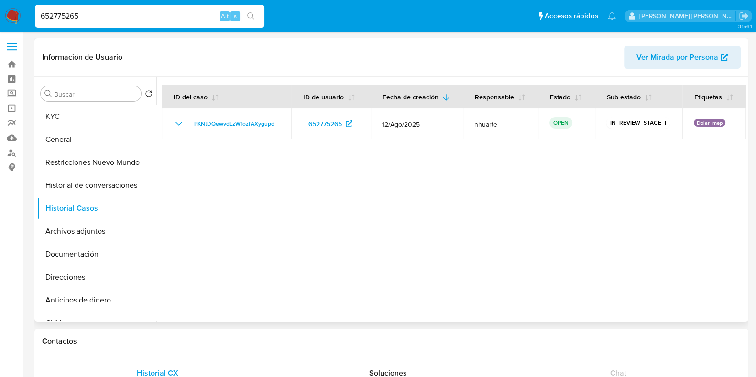
select select "10"
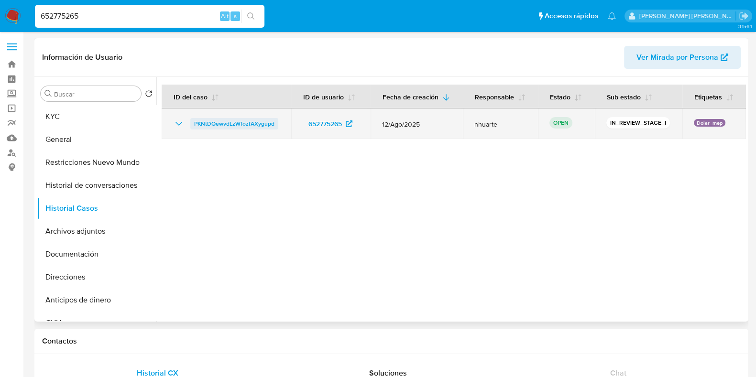
click at [257, 124] on span "PKNtDQewvdLzWfozfAXygupd" at bounding box center [234, 123] width 80 height 11
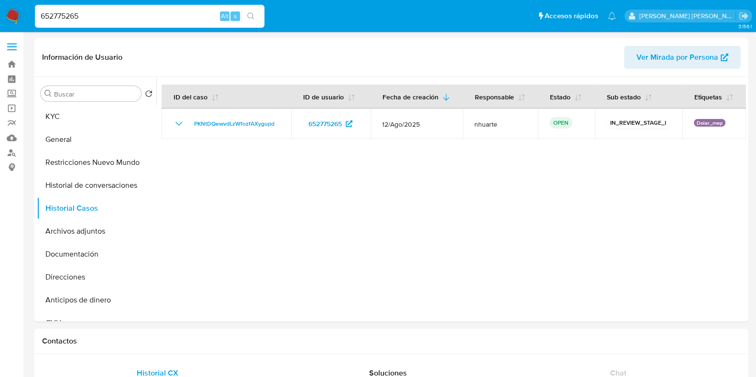
drag, startPoint x: 92, startPoint y: 17, endPoint x: 21, endPoint y: 18, distance: 71.2
click at [21, 18] on nav "Pausado Ver notificaciones 652775265 Alt s Accesos rápidos Presiona las siguien…" at bounding box center [378, 16] width 756 height 32
paste input "1436542152"
type input "1436542152"
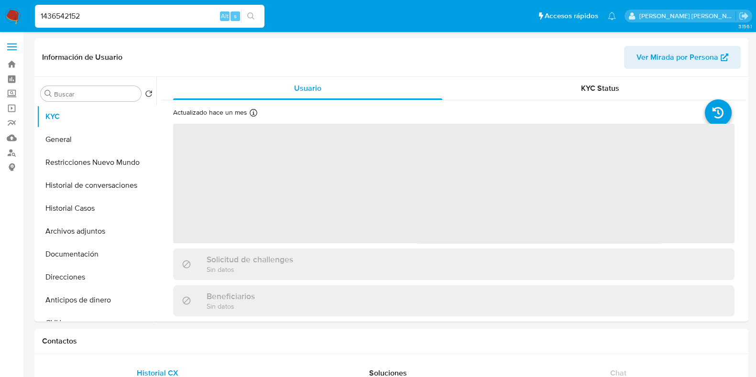
select select "10"
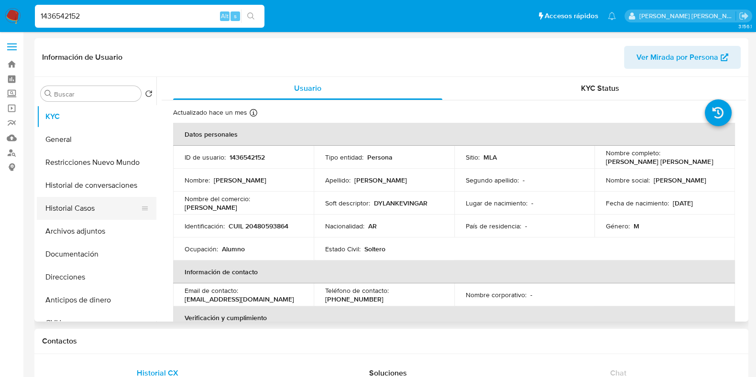
click at [86, 209] on button "Historial Casos" at bounding box center [93, 208] width 112 height 23
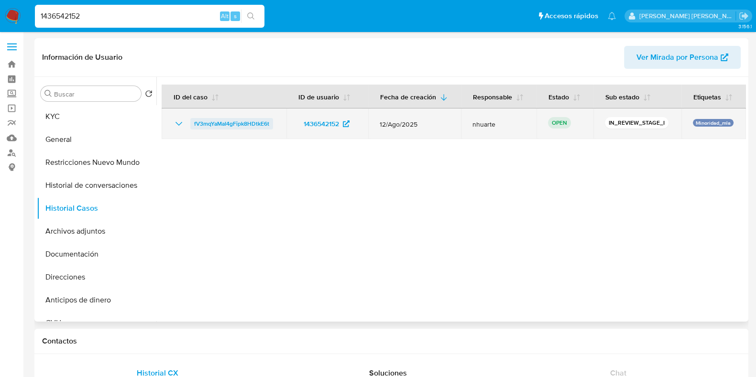
click at [262, 121] on span "fV3mqYaMaI4gFipk8HDtkE6t" at bounding box center [231, 123] width 75 height 11
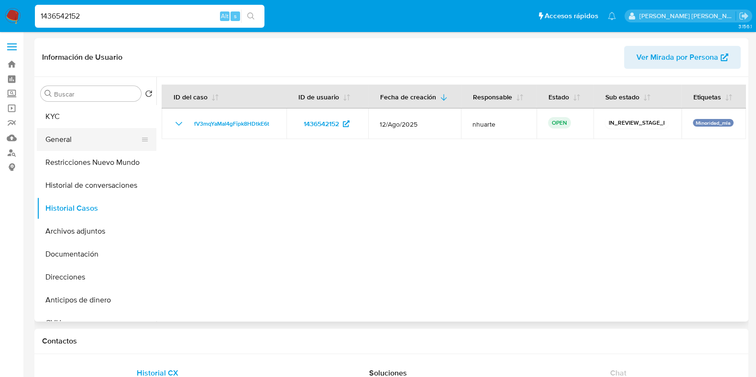
click at [96, 149] on button "General" at bounding box center [93, 139] width 112 height 23
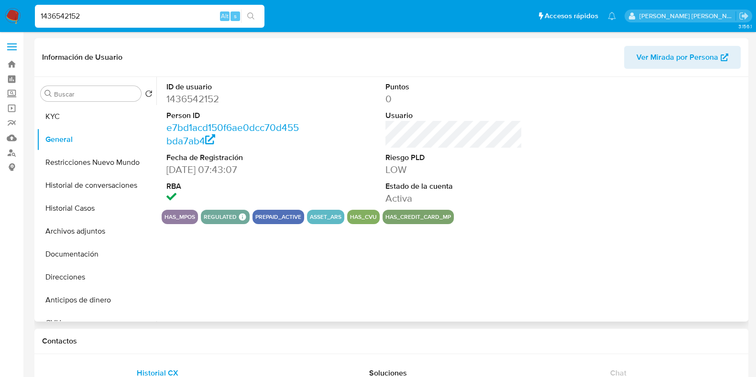
click at [181, 100] on dd "1436542152" at bounding box center [234, 98] width 137 height 13
copy dd "1436542152"
click at [64, 252] on button "Documentación" at bounding box center [93, 254] width 112 height 23
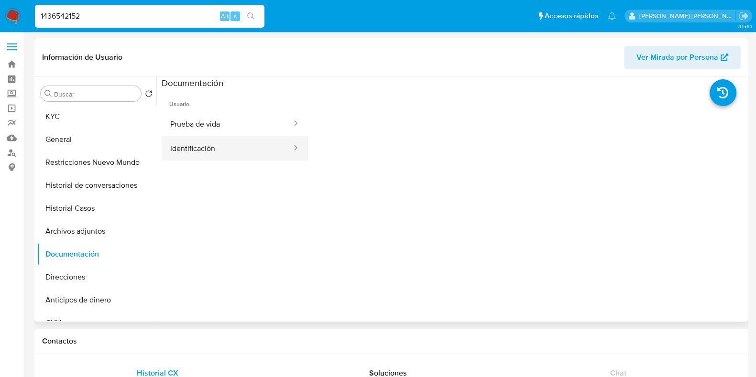
click at [200, 136] on button "Identificación" at bounding box center [227, 148] width 131 height 24
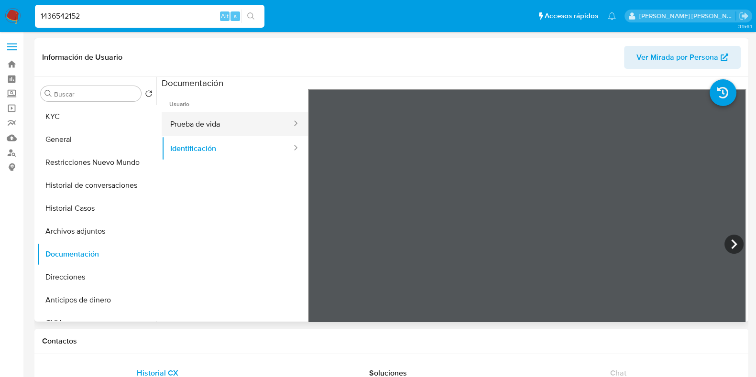
click at [223, 119] on button "Prueba de vida" at bounding box center [227, 124] width 131 height 24
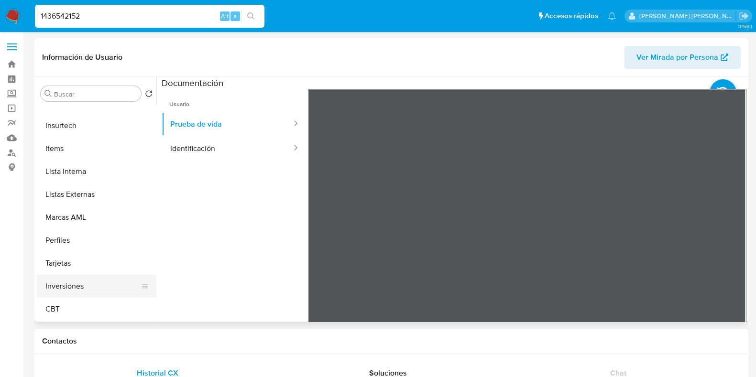
scroll to position [390, 0]
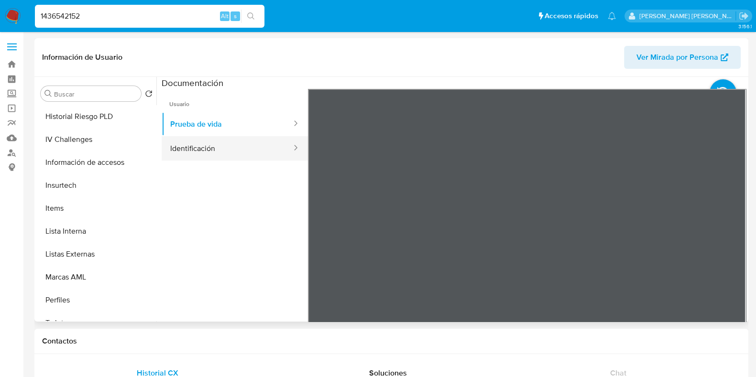
click at [205, 153] on button "Identificación" at bounding box center [227, 148] width 131 height 24
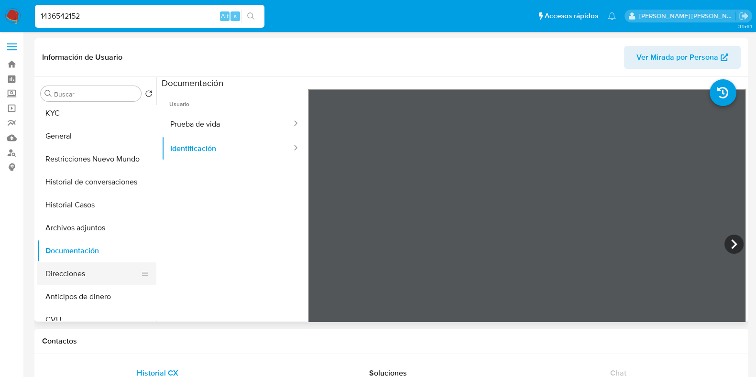
scroll to position [0, 0]
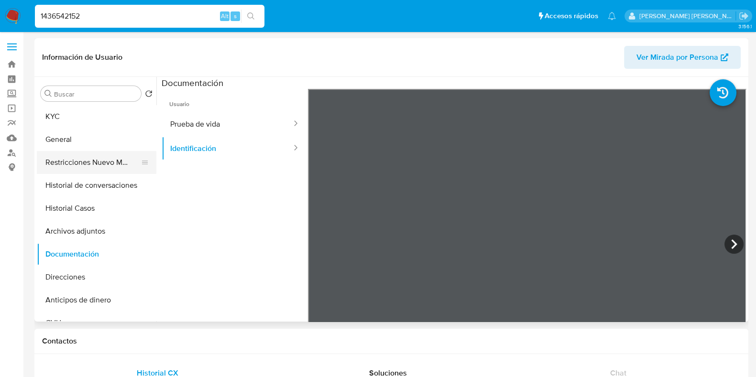
click at [98, 162] on button "Restricciones Nuevo Mundo" at bounding box center [93, 162] width 112 height 23
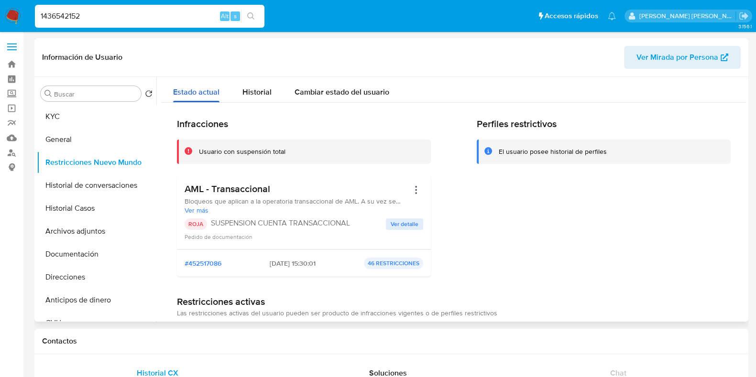
click at [226, 85] on button "Estado actual" at bounding box center [196, 89] width 69 height 25
click at [237, 86] on button "Historial" at bounding box center [257, 89] width 52 height 25
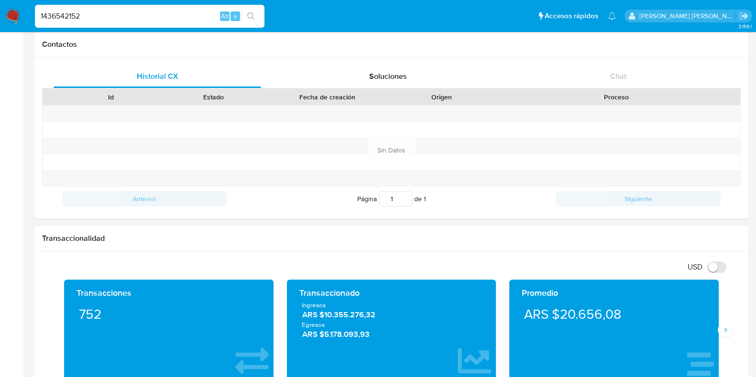
scroll to position [299, 0]
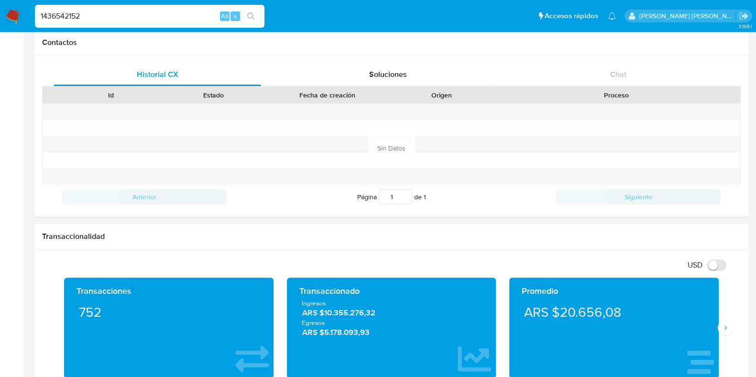
type button "1"
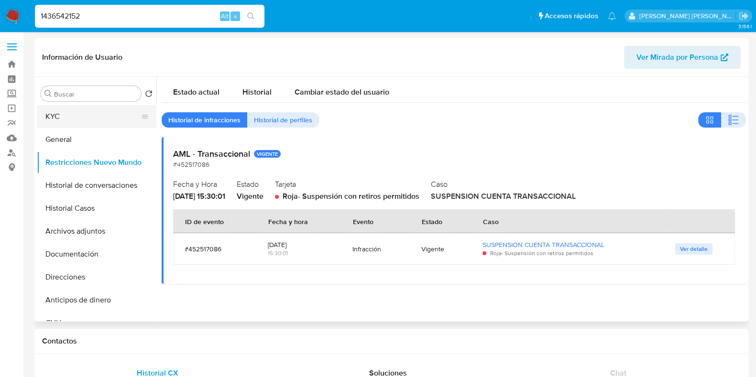
click at [50, 122] on button "KYC" at bounding box center [93, 116] width 112 height 23
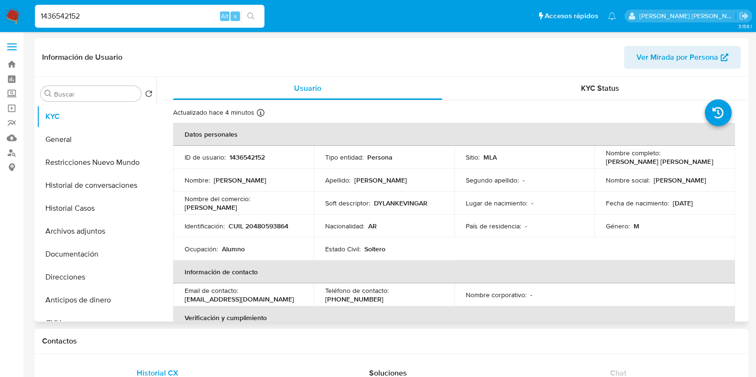
click at [279, 228] on p "CUIL 20480593864" at bounding box center [259, 226] width 60 height 9
copy p "20480593864"
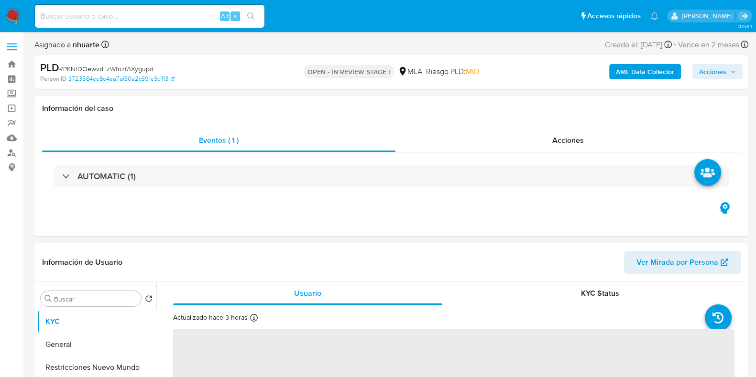
select select "10"
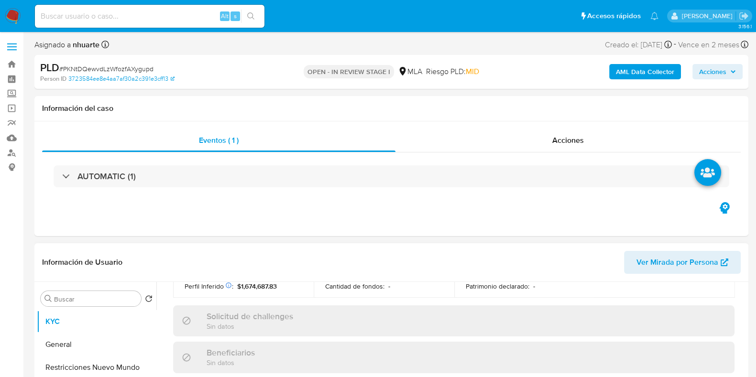
scroll to position [512, 0]
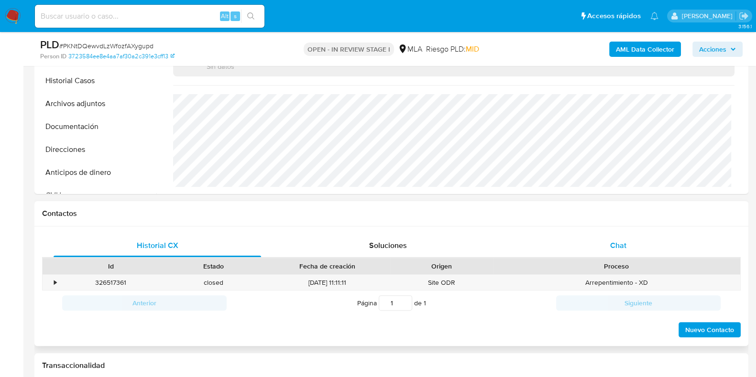
click at [612, 249] on span "Chat" at bounding box center [618, 245] width 16 height 11
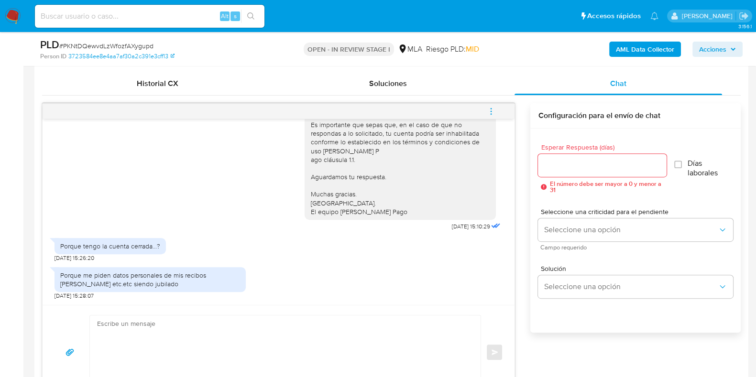
scroll to position [538, 0]
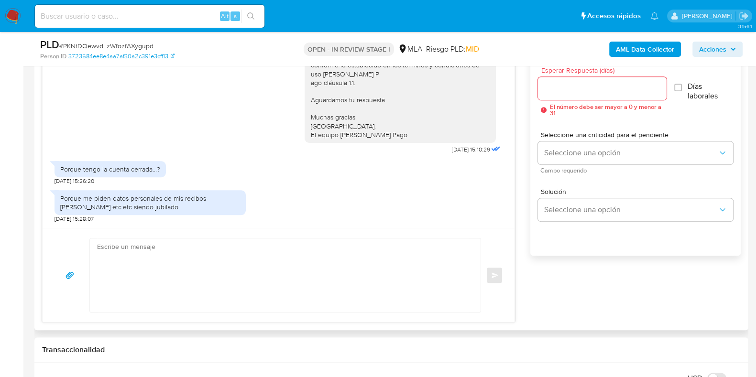
click at [167, 298] on textarea at bounding box center [282, 276] width 371 height 74
paste textarea "Hola, ¡Muchas gracias por tu respuesta! Te solicitamos que para cumplir con las…"
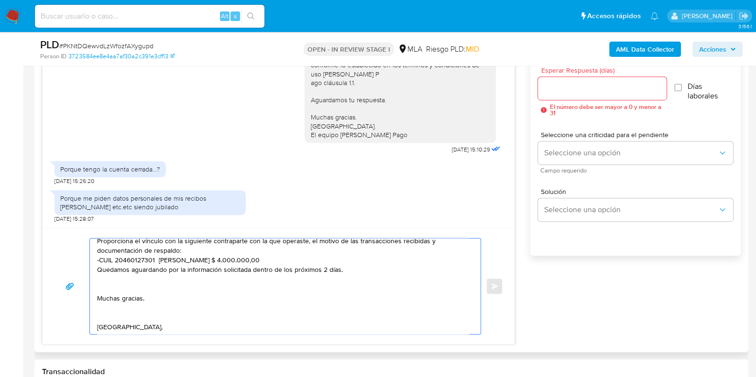
scroll to position [0, 0]
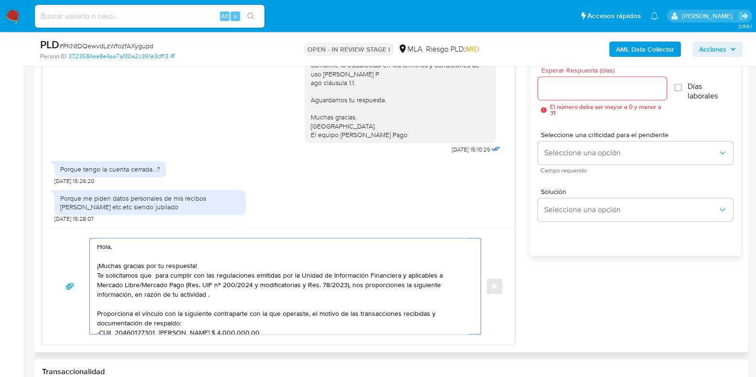
click at [228, 267] on textarea "Hola, ¡Muchas gracias por tu respuesta! Te solicitamos que para cumplir con las…" at bounding box center [282, 287] width 371 height 96
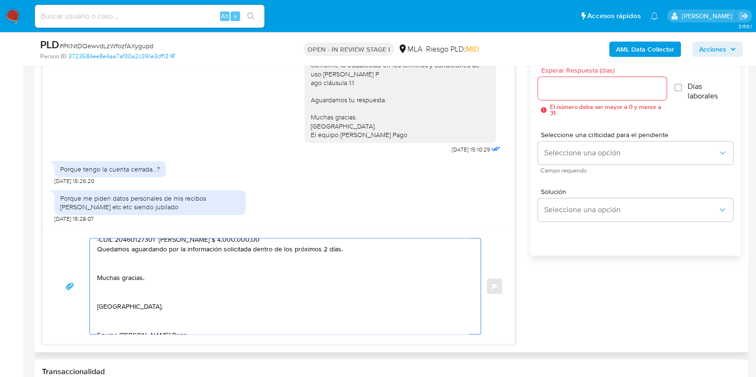
scroll to position [119, 0]
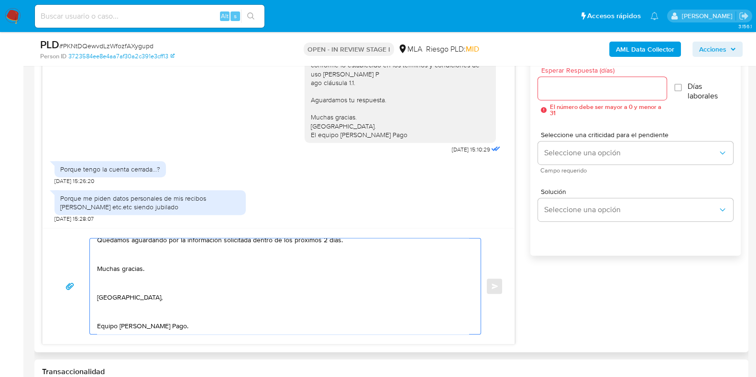
type textarea "Hola, ¡Muchas gracias por tu respuesta! Te solicitamos que para cumplir con las…"
click at [592, 86] on input "Esperar Respuesta (días)" at bounding box center [602, 88] width 128 height 12
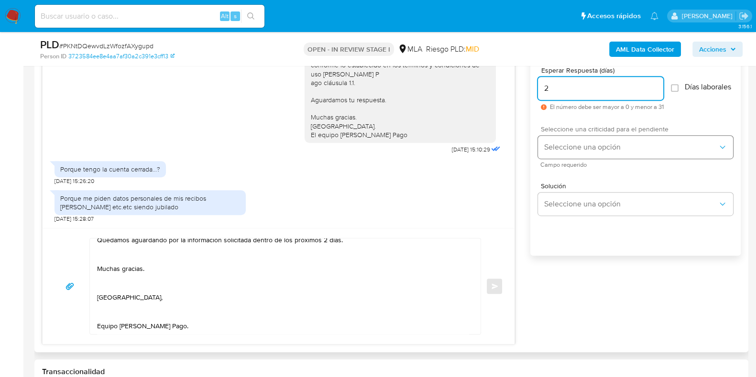
type input "2"
click at [581, 152] on span "Seleccione una opción" at bounding box center [631, 147] width 174 height 10
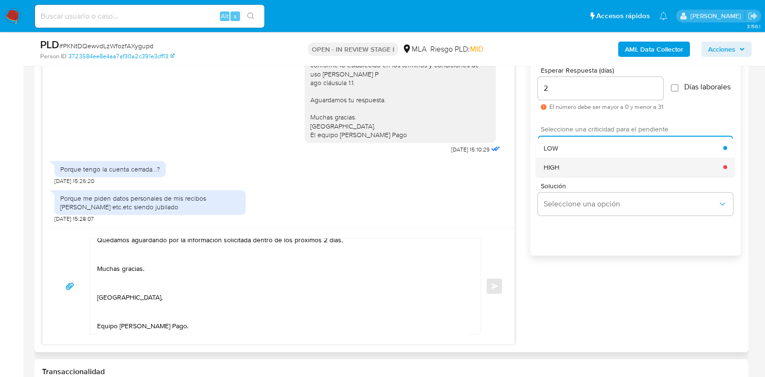
click at [578, 168] on div "HIGH" at bounding box center [634, 166] width 180 height 19
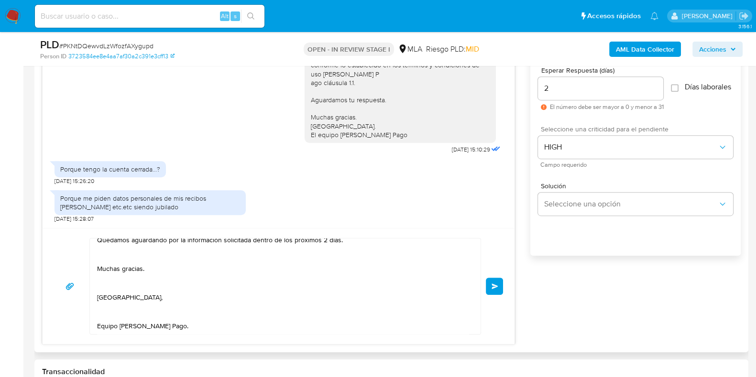
click at [496, 280] on button "Enviar" at bounding box center [494, 286] width 17 height 17
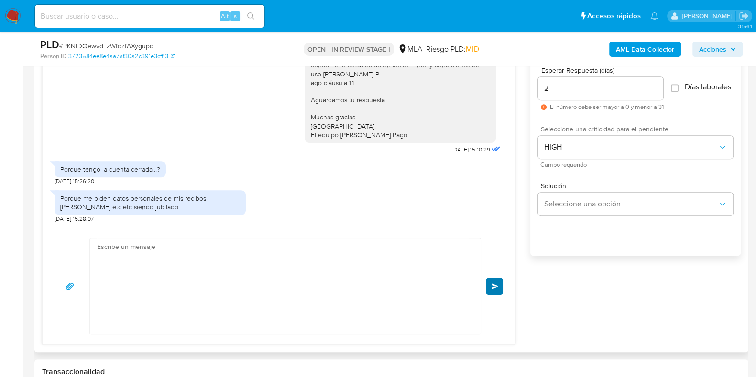
scroll to position [0, 0]
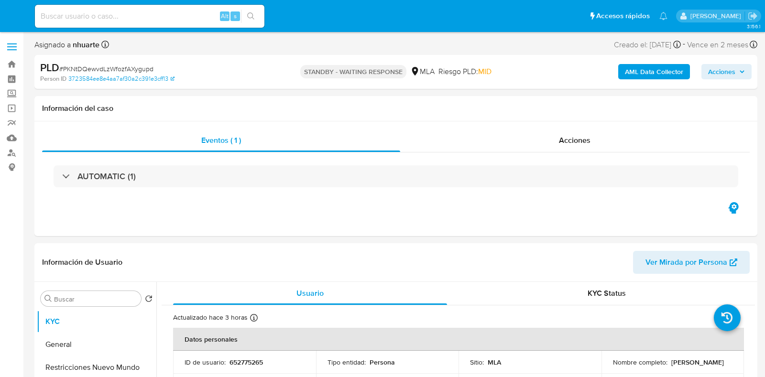
select select "10"
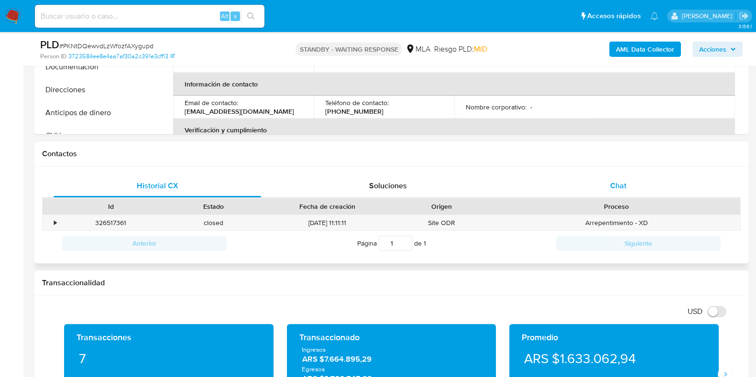
click at [635, 182] on div "Chat" at bounding box center [617, 185] width 207 height 23
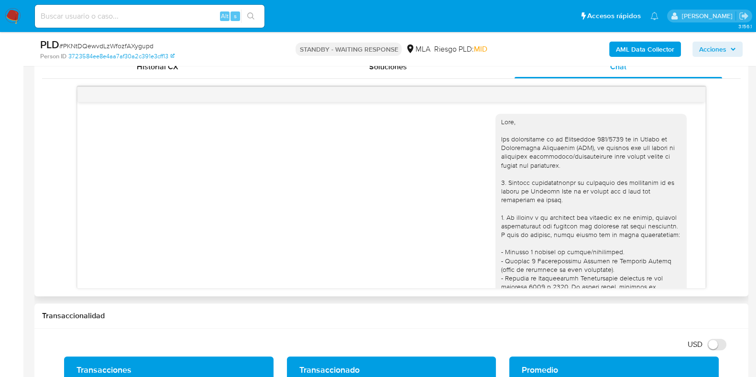
scroll to position [877, 0]
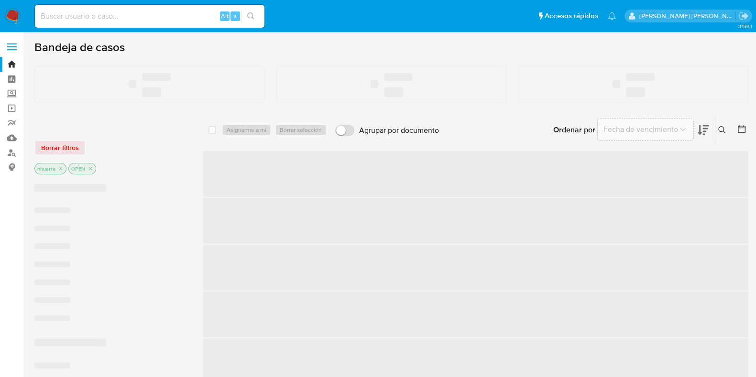
click at [176, 21] on input at bounding box center [149, 16] width 229 height 12
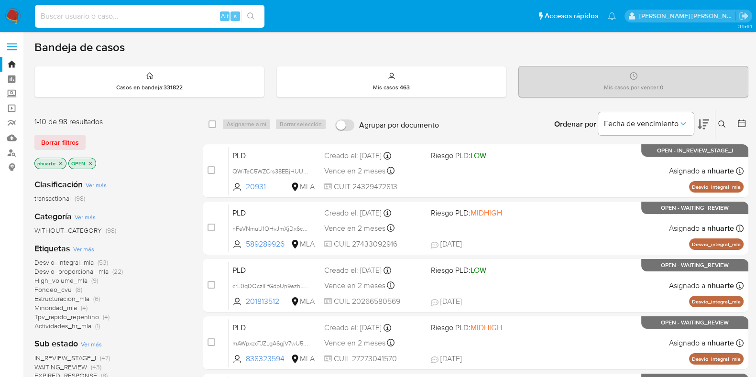
paste input "anFJX8etm7Tr1ZHBn1DvOhHB"
type input "anFJX8etm7Tr1ZHBn1DvOhHB"
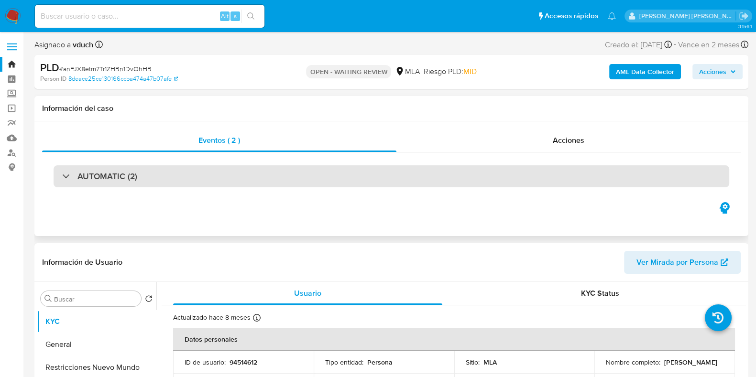
select select "10"
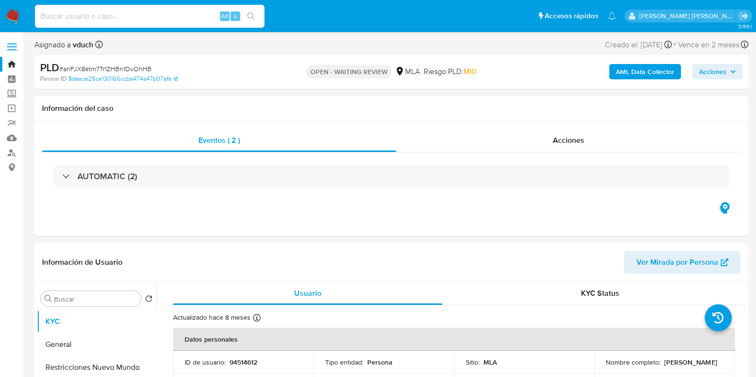
click at [148, 19] on input at bounding box center [149, 16] width 229 height 12
paste input "VbUgmmYIe8dIsAqlQRUCG5MN"
type input "VbUgmmYIe8dIsAqlQRUCG5MN"
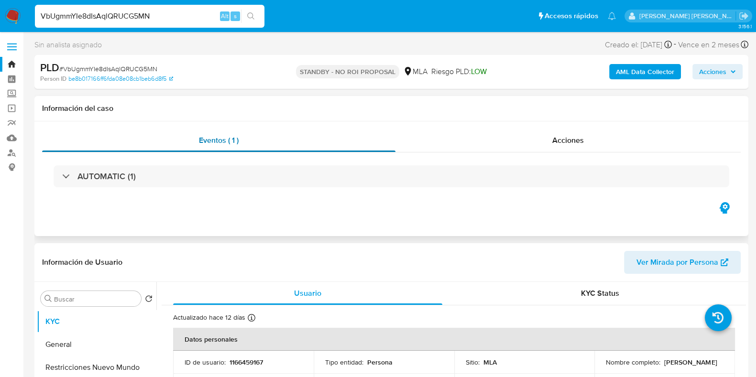
select select "10"
click at [578, 138] on span "Acciones" at bounding box center [568, 140] width 32 height 11
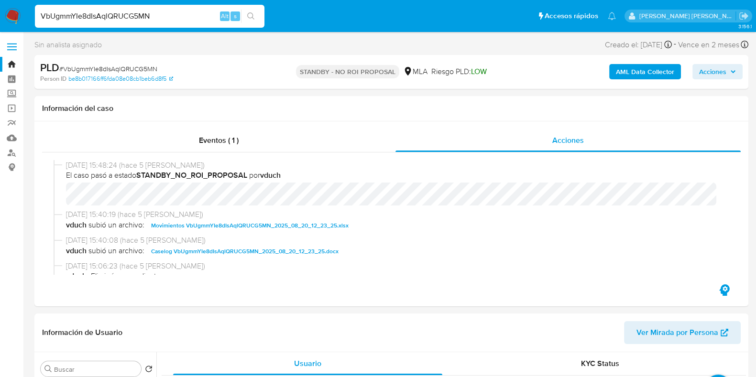
click at [155, 19] on input "VbUgmmYIe8dIsAqlQRUCG5MN" at bounding box center [149, 16] width 229 height 12
drag, startPoint x: 155, startPoint y: 19, endPoint x: 39, endPoint y: 19, distance: 116.7
click at [39, 19] on input "VbUgmmYIe8dIsAqlQRUCG5MN" at bounding box center [149, 16] width 229 height 12
paste input "1457351589"
type input "1457351589"
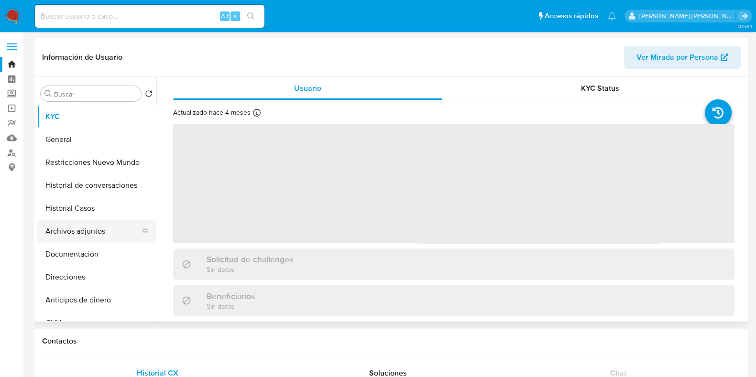
click at [93, 225] on button "Archivos adjuntos" at bounding box center [93, 231] width 112 height 23
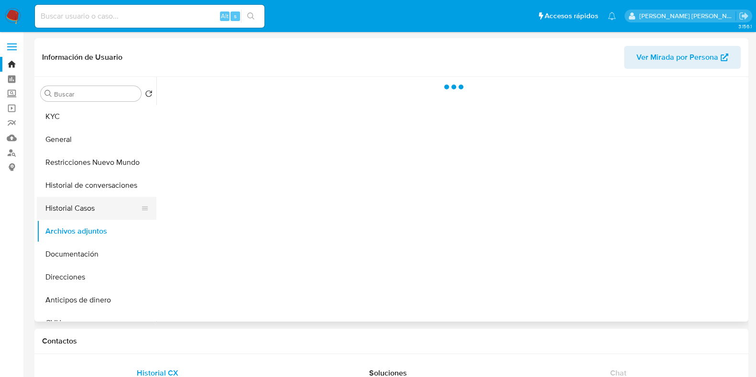
click at [93, 208] on button "Historial Casos" at bounding box center [93, 208] width 112 height 23
select select "10"
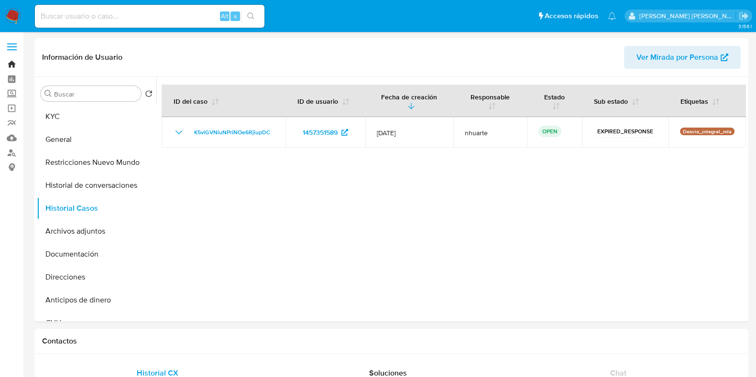
click at [8, 63] on link "Bandeja" at bounding box center [57, 64] width 114 height 15
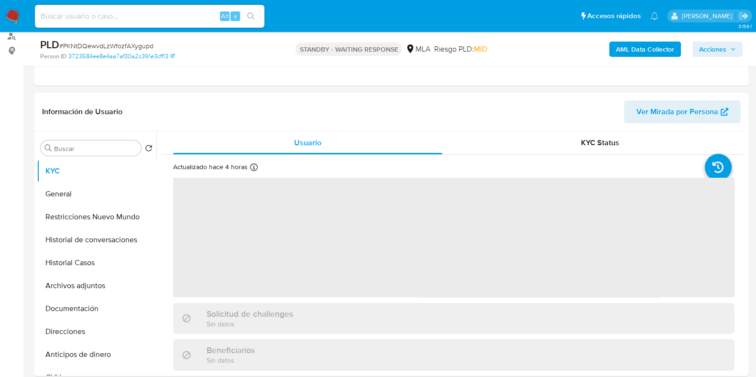
scroll to position [239, 0]
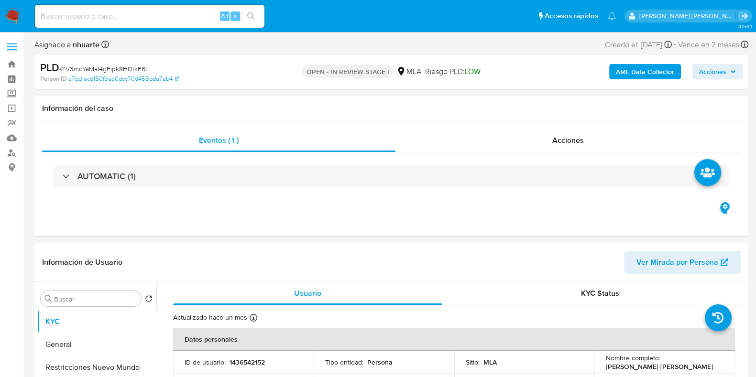
select select "10"
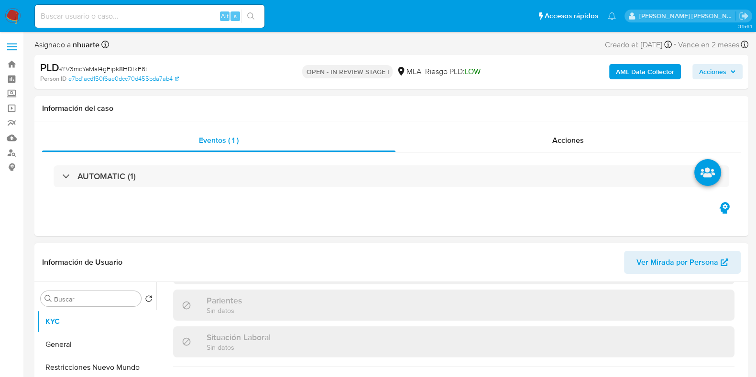
scroll to position [512, 0]
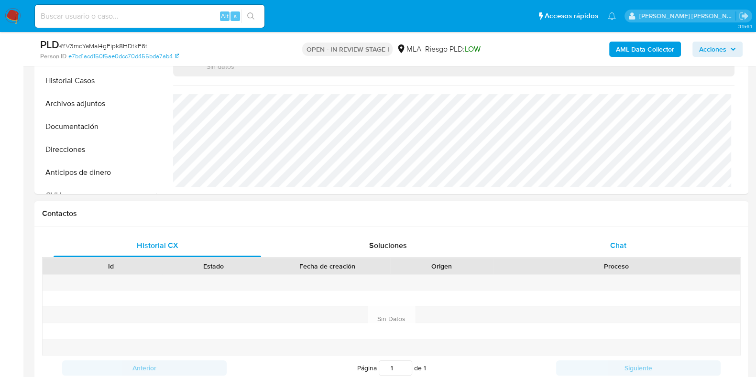
click at [619, 247] on span "Chat" at bounding box center [618, 245] width 16 height 11
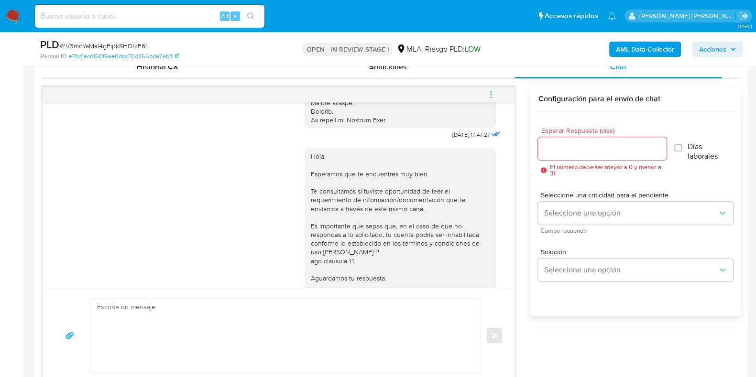
scroll to position [342, 0]
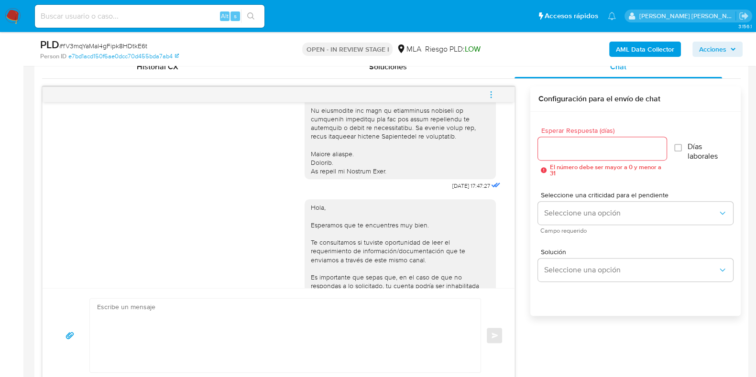
click at [491, 95] on icon "menu-action" at bounding box center [491, 94] width 9 height 9
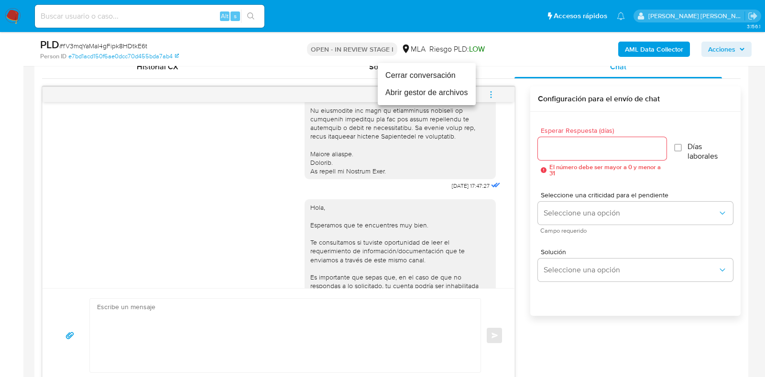
click at [431, 77] on li "Cerrar conversación" at bounding box center [427, 75] width 98 height 17
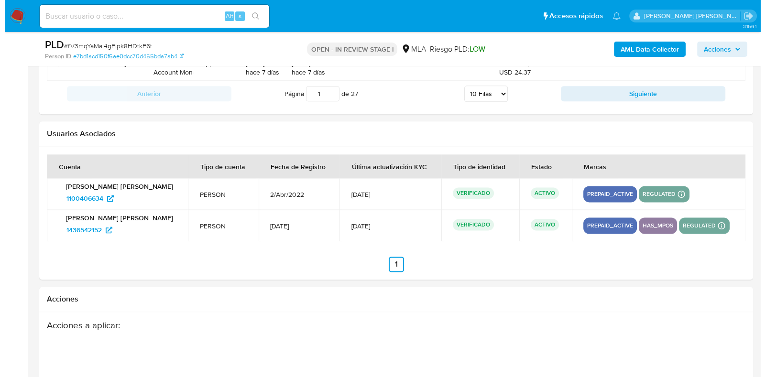
scroll to position [1711, 0]
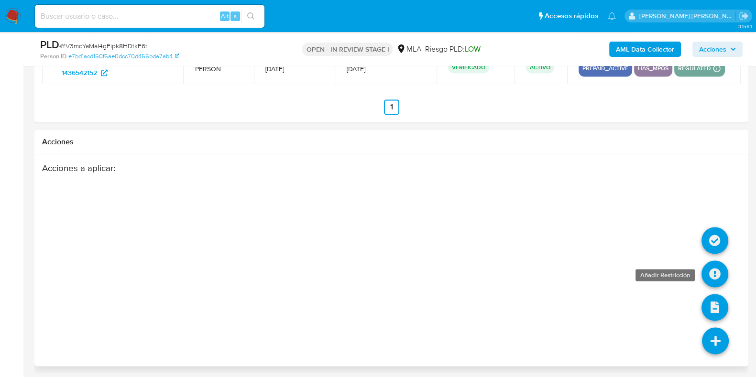
click at [709, 271] on icon at bounding box center [714, 274] width 27 height 27
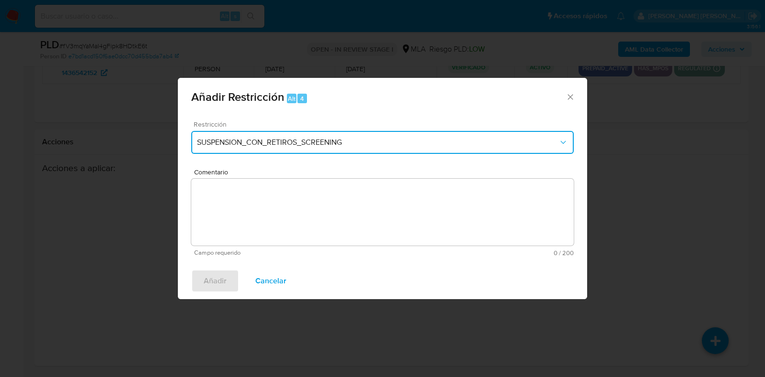
click at [243, 138] on span "SUSPENSION_CON_RETIROS_SCREENING" at bounding box center [377, 143] width 361 height 10
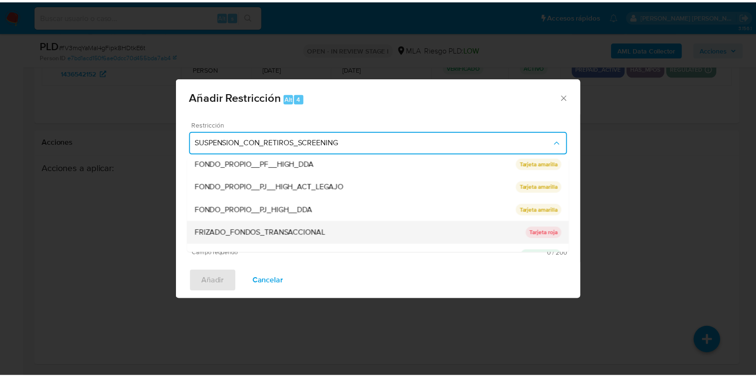
scroll to position [179, 0]
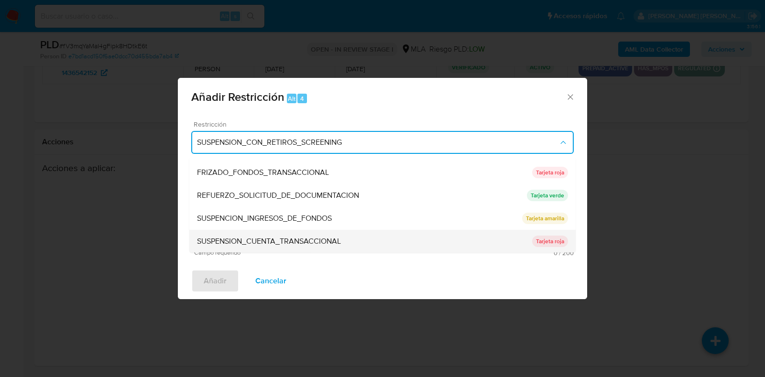
click at [241, 235] on div "SUSPENSION_CUENTA_TRANSACCIONAL" at bounding box center [364, 241] width 335 height 23
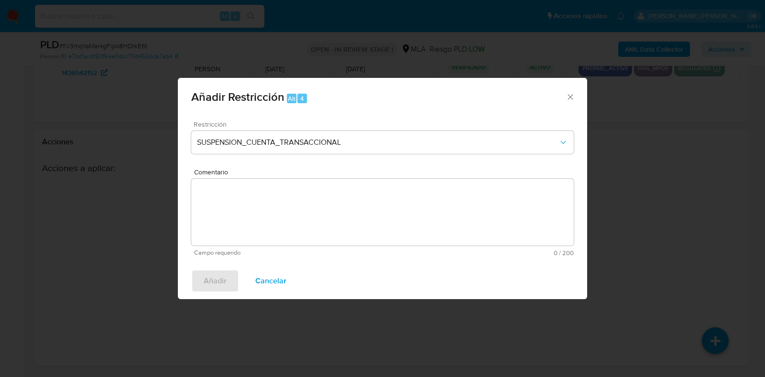
click at [247, 214] on textarea "Comentario" at bounding box center [382, 212] width 382 height 67
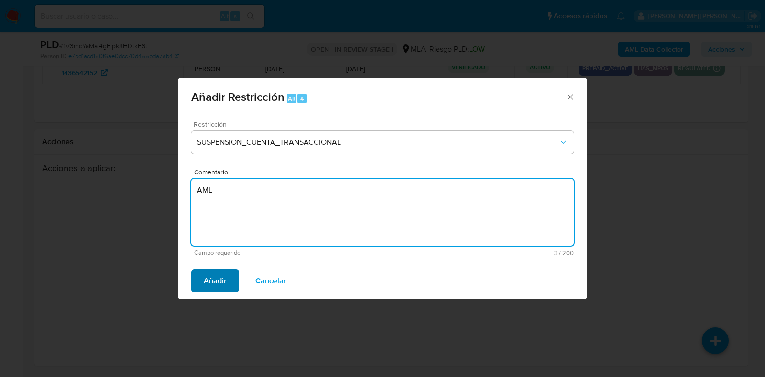
type textarea "AML"
click at [229, 277] on button "Añadir" at bounding box center [215, 281] width 48 height 23
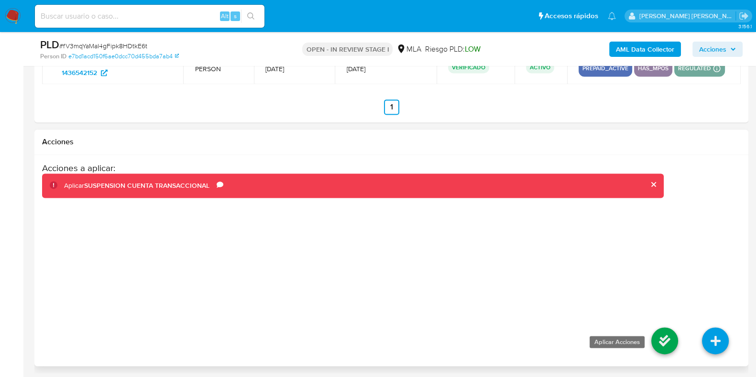
click at [667, 337] on icon at bounding box center [664, 340] width 27 height 27
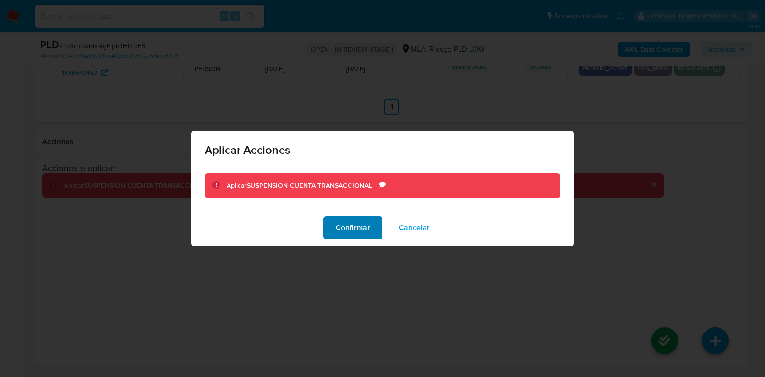
click at [371, 226] on button "Confirmar" at bounding box center [352, 228] width 59 height 23
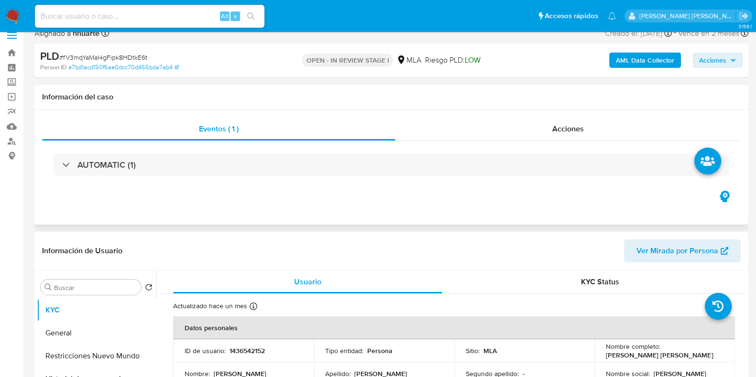
scroll to position [0, 0]
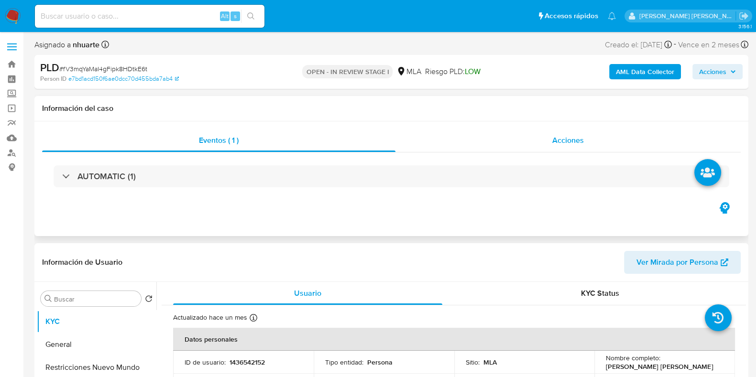
click at [578, 148] on div "Acciones" at bounding box center [567, 140] width 345 height 23
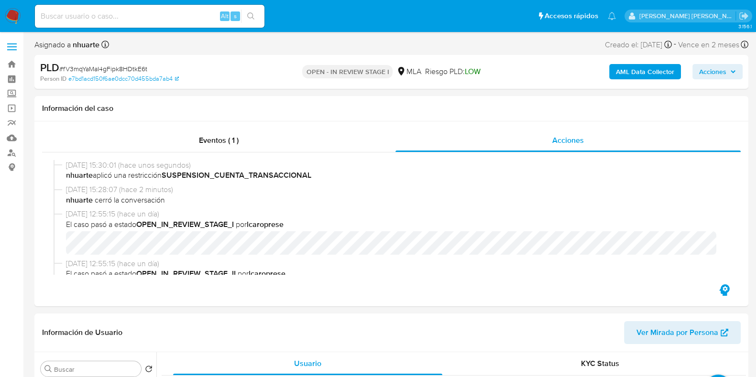
click at [619, 68] on b "AML Data Collector" at bounding box center [645, 71] width 58 height 15
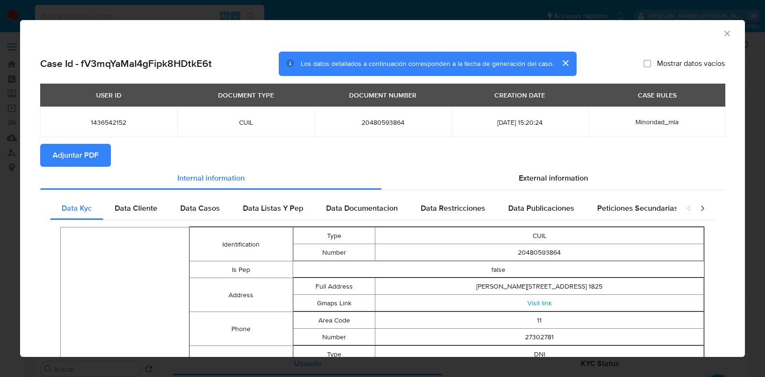
click at [722, 34] on icon "Cerrar ventana" at bounding box center [727, 34] width 10 height 10
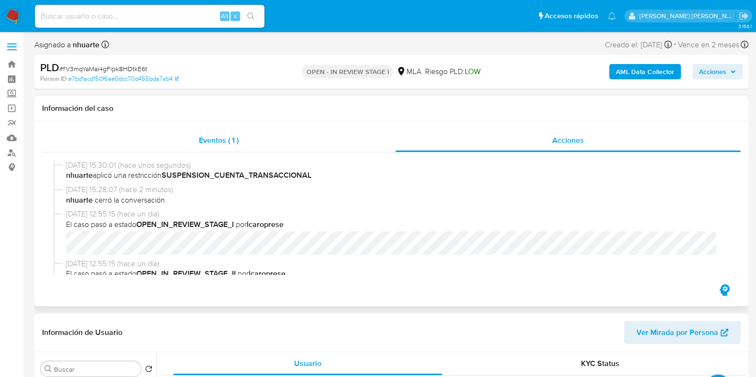
click at [235, 132] on div "Eventos ( 1 )" at bounding box center [218, 140] width 353 height 23
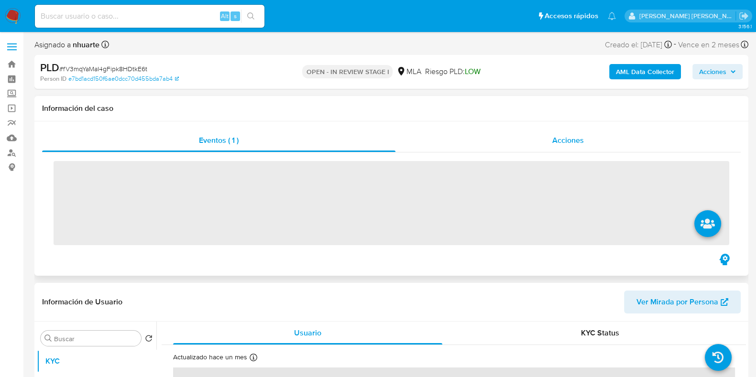
click at [582, 136] on span "Acciones" at bounding box center [568, 140] width 32 height 11
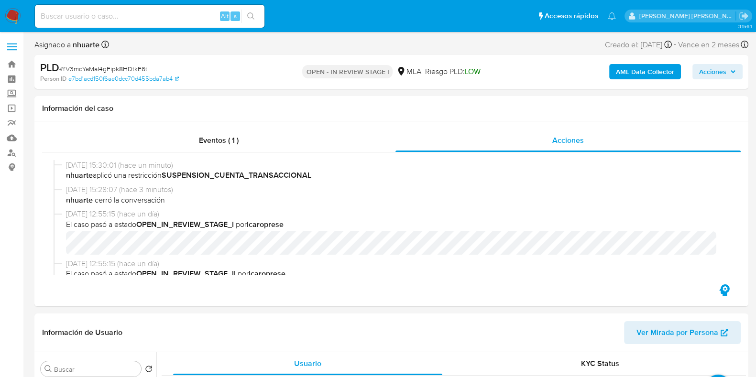
click at [641, 68] on b "AML Data Collector" at bounding box center [645, 71] width 58 height 15
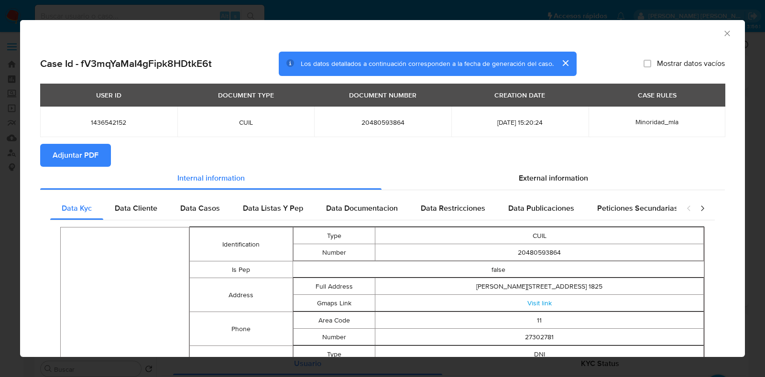
click at [84, 161] on span "Adjuntar PDF" at bounding box center [76, 155] width 46 height 21
click at [724, 32] on icon "Cerrar ventana" at bounding box center [726, 33] width 5 height 5
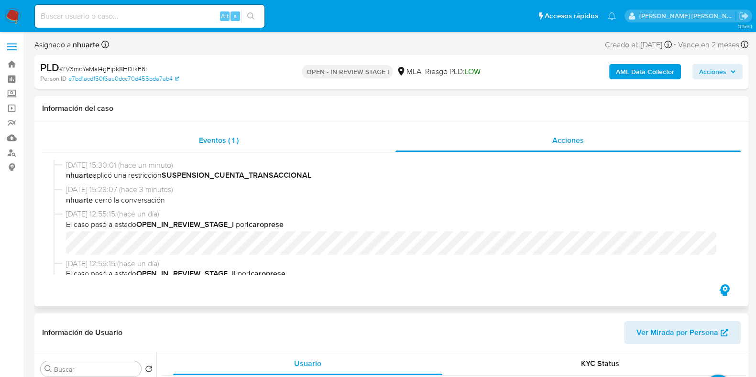
click at [214, 147] on div "Eventos ( 1 )" at bounding box center [218, 140] width 353 height 23
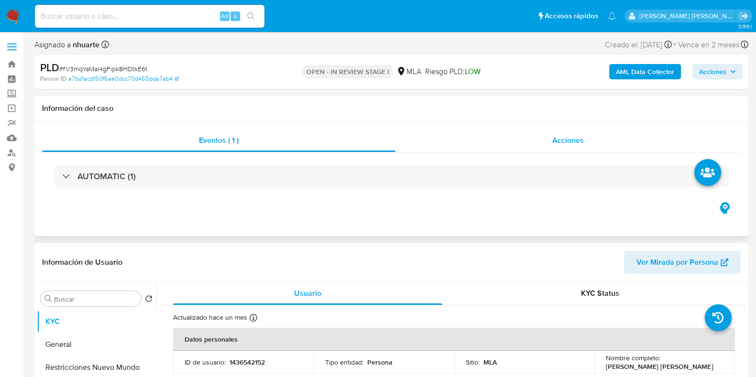
click at [562, 135] on span "Acciones" at bounding box center [568, 140] width 32 height 11
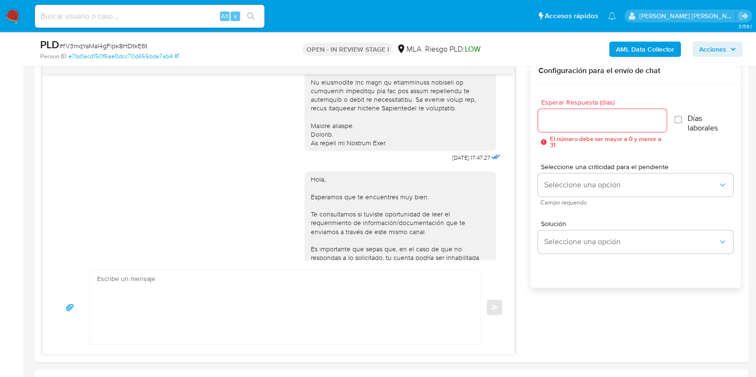
scroll to position [657, 0]
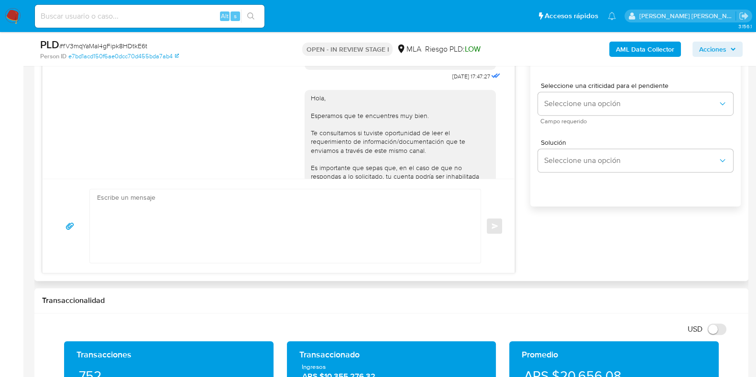
drag, startPoint x: 627, startPoint y: 198, endPoint x: 577, endPoint y: 211, distance: 52.0
click at [627, 198] on div "Esperar Respuesta (días) El número debe ser mayor a 0 y menor a 31 Días laboral…" at bounding box center [635, 116] width 210 height 229
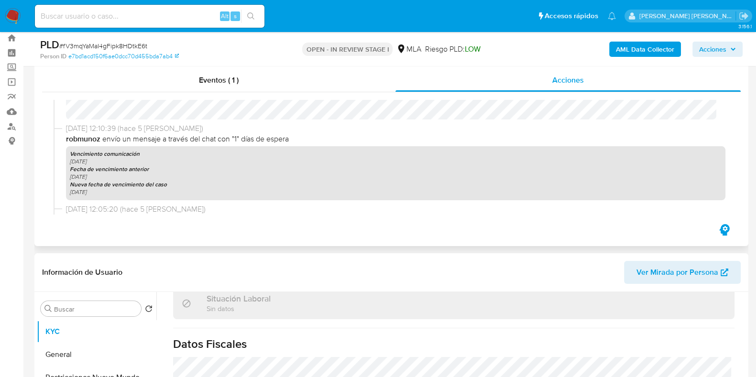
scroll to position [0, 0]
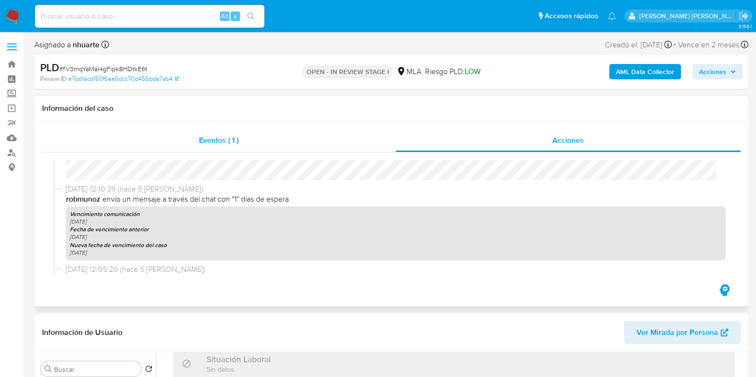
click at [213, 130] on div "Eventos ( 1 )" at bounding box center [218, 140] width 353 height 23
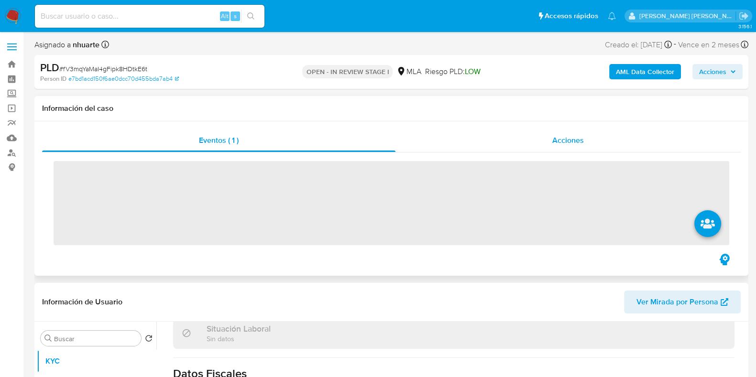
click at [586, 142] on div "Acciones" at bounding box center [567, 140] width 345 height 23
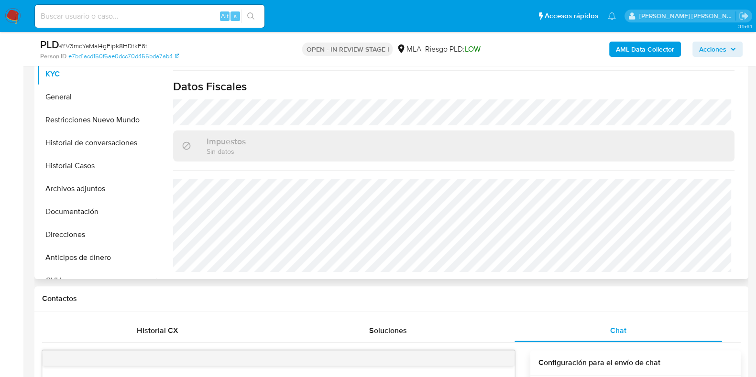
scroll to position [179, 0]
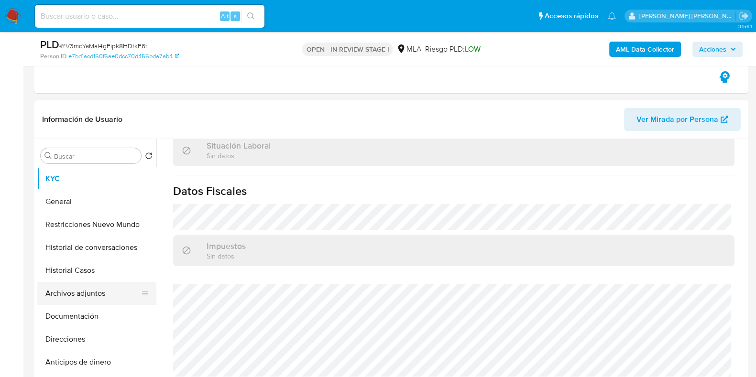
click at [110, 293] on button "Archivos adjuntos" at bounding box center [93, 293] width 112 height 23
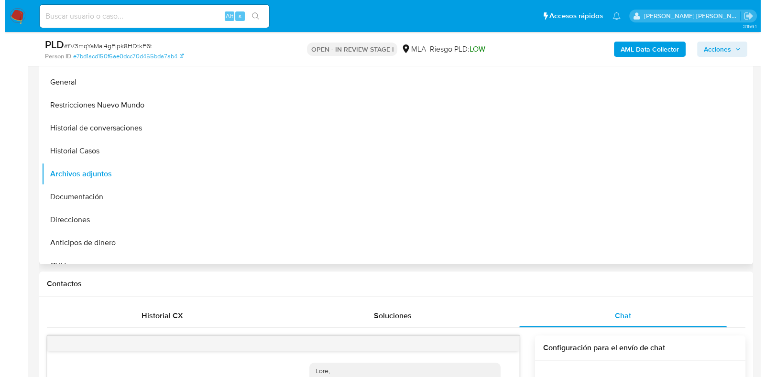
scroll to position [239, 0]
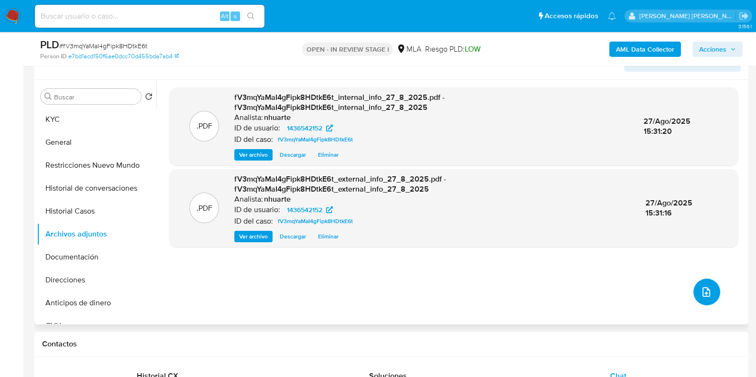
click at [710, 288] on button "upload-file" at bounding box center [706, 292] width 27 height 27
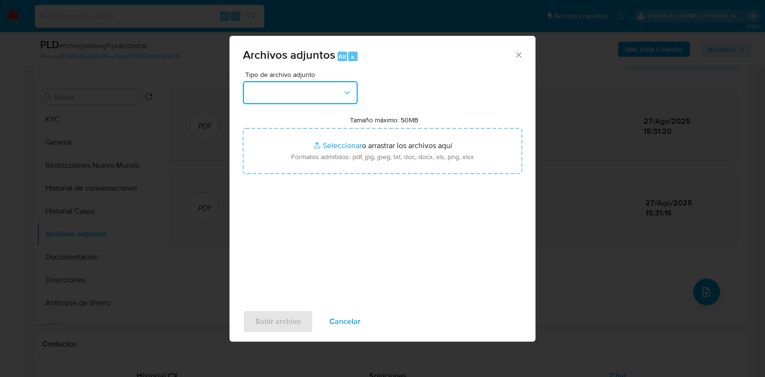
click at [352, 86] on button "button" at bounding box center [300, 92] width 115 height 23
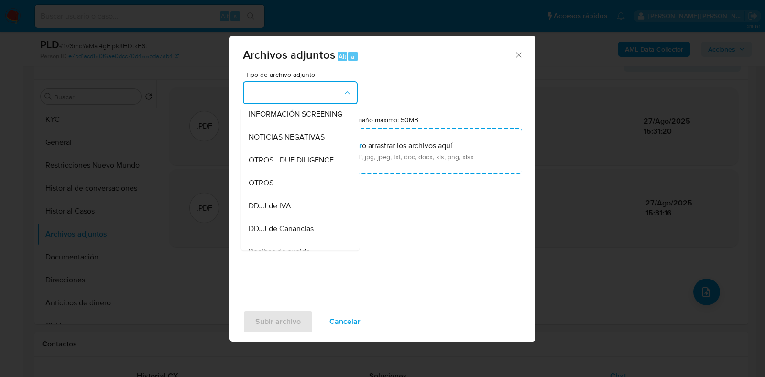
scroll to position [177, 0]
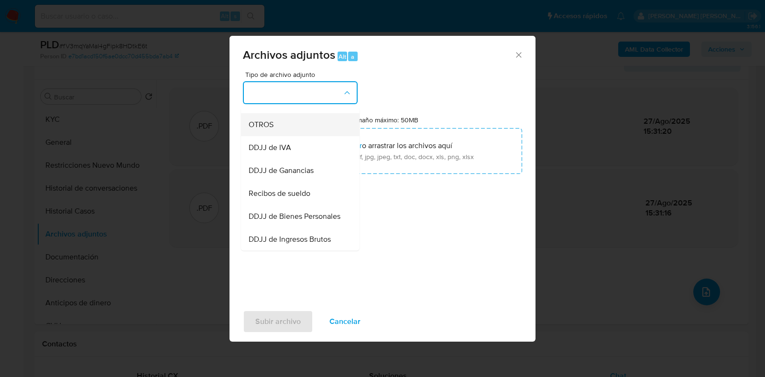
click at [292, 136] on div "OTROS" at bounding box center [298, 124] width 98 height 23
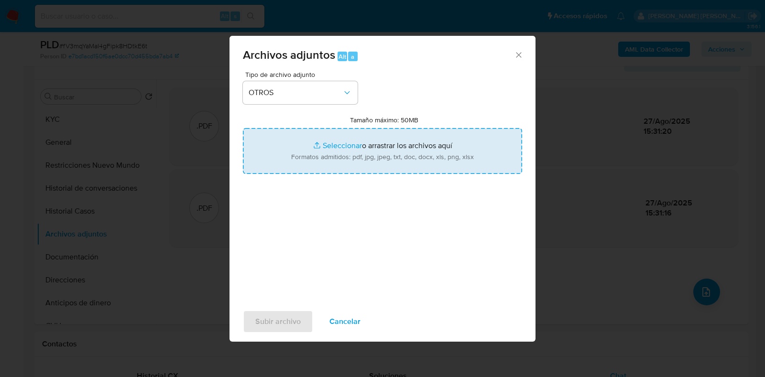
type input "C:\fakepath\Caselog fV3mqYaMaI4gFipk8HDtkE6t_2025_08_19_02_44_47.docx"
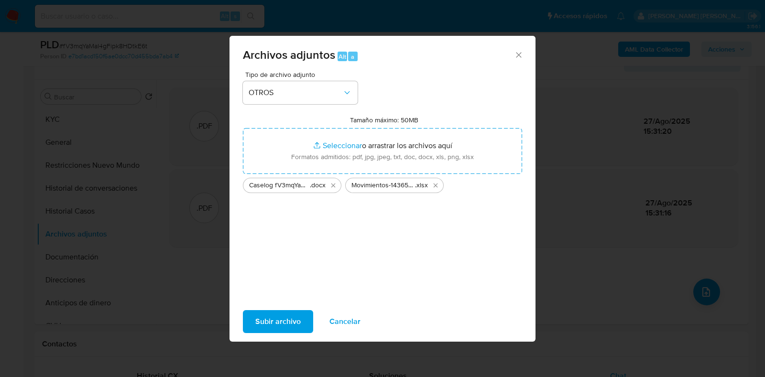
click at [290, 323] on span "Subir archivo" at bounding box center [277, 321] width 45 height 21
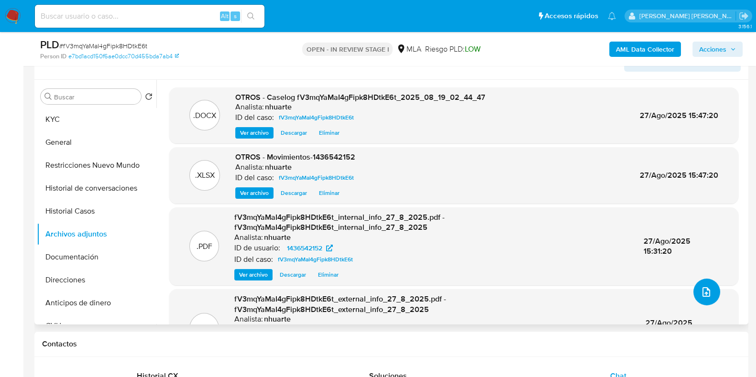
click at [703, 287] on icon "upload-file" at bounding box center [706, 292] width 8 height 10
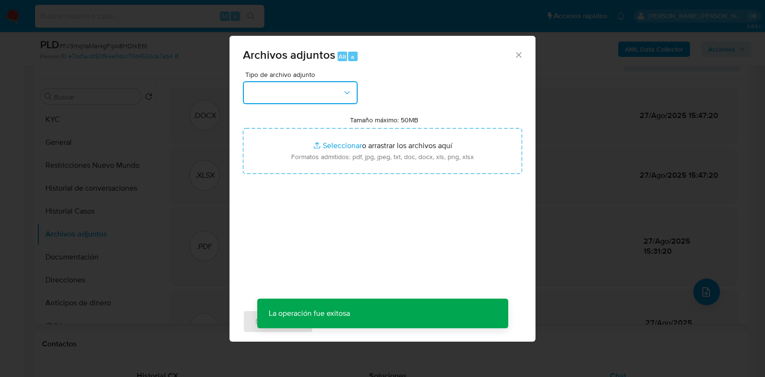
click at [350, 87] on button "button" at bounding box center [300, 92] width 115 height 23
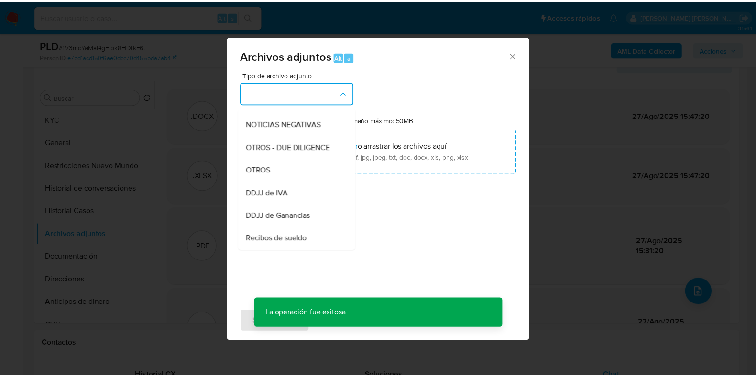
scroll to position [138, 0]
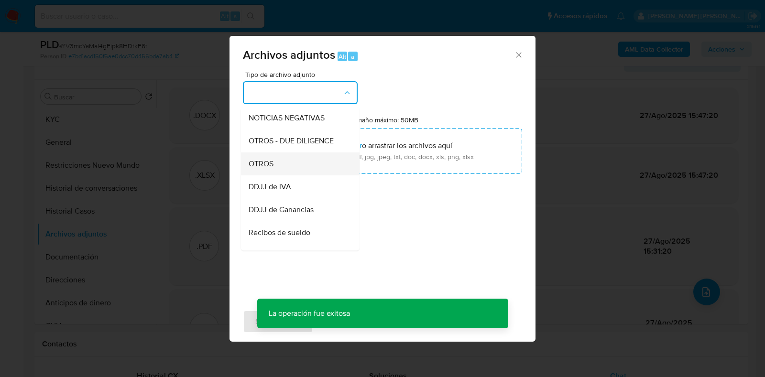
click at [320, 168] on div "OTROS" at bounding box center [298, 164] width 98 height 23
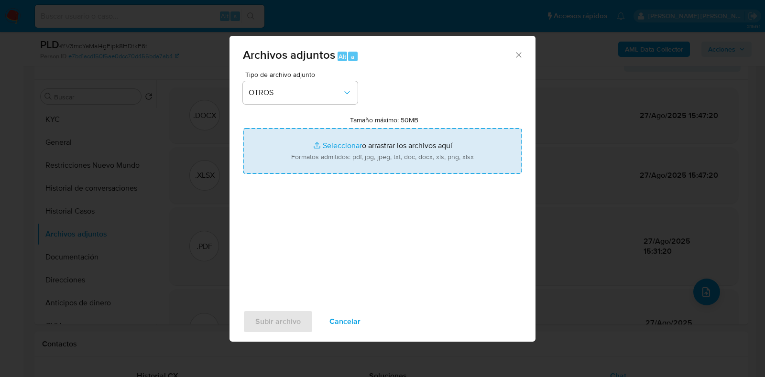
type input "C:\fakepath\NOSIS_Manager_InformeIndividual_20480593864_620658_20250827154735.p…"
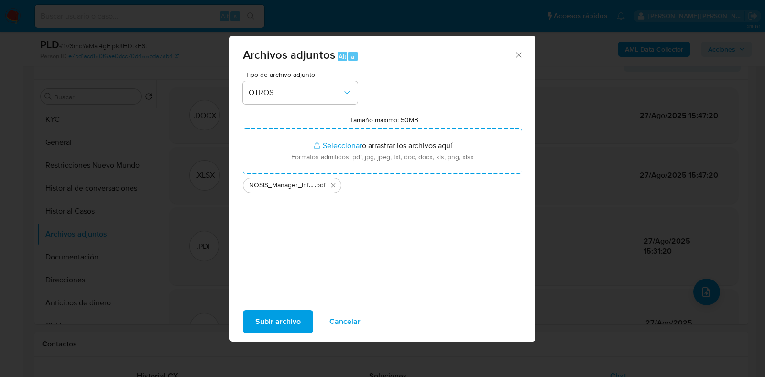
click at [280, 321] on span "Subir archivo" at bounding box center [277, 321] width 45 height 21
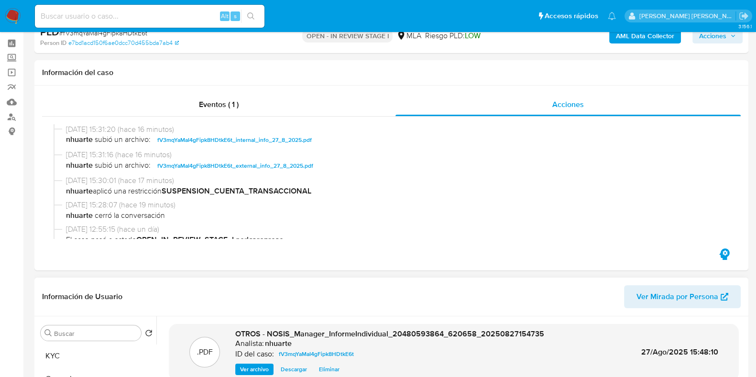
scroll to position [0, 0]
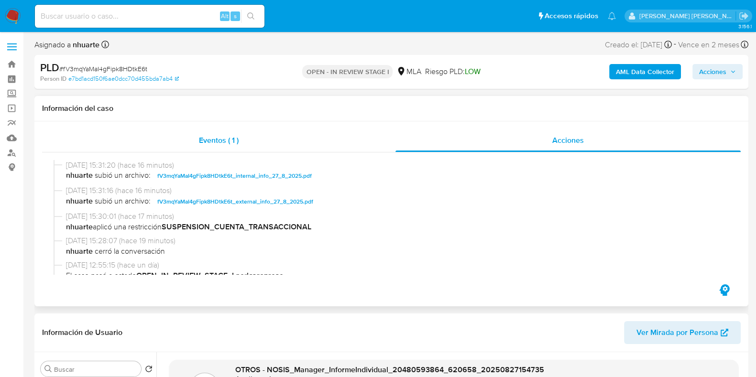
click at [207, 130] on div "Eventos ( 1 )" at bounding box center [218, 140] width 353 height 23
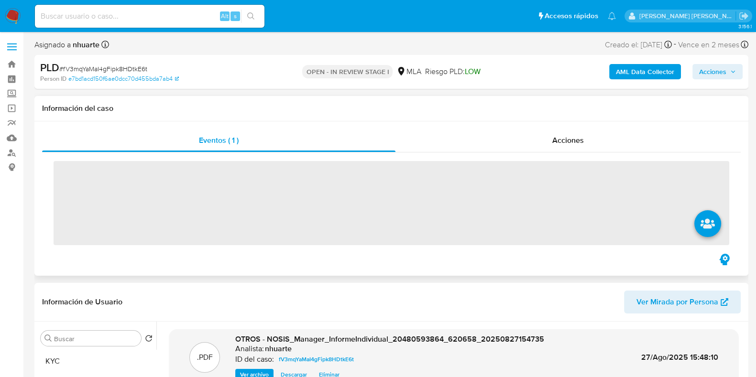
click at [567, 126] on div "Eventos ( 1 ) Acciones ‌" at bounding box center [391, 198] width 714 height 154
click at [559, 151] on div "Acciones" at bounding box center [567, 140] width 345 height 23
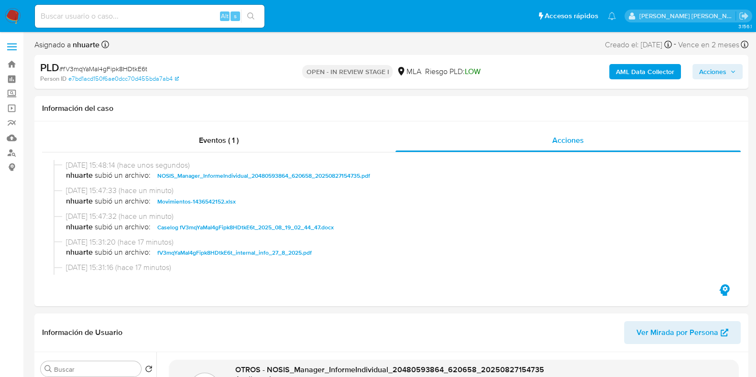
click at [706, 70] on span "Acciones" at bounding box center [712, 71] width 27 height 15
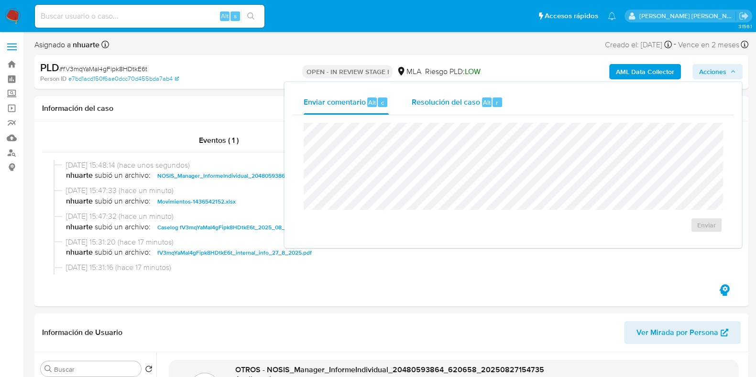
click at [466, 98] on span "Resolución del caso" at bounding box center [446, 102] width 68 height 11
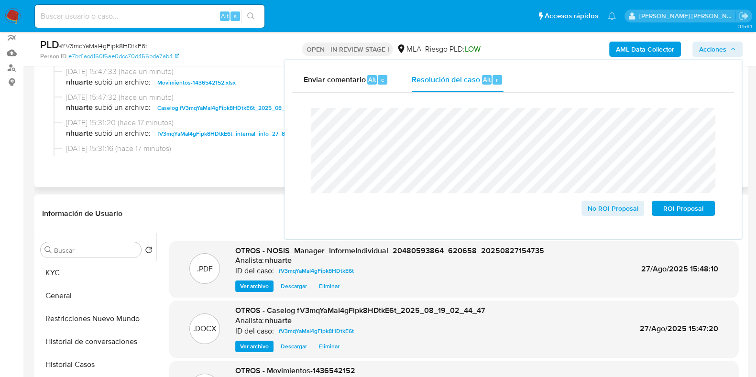
scroll to position [179, 0]
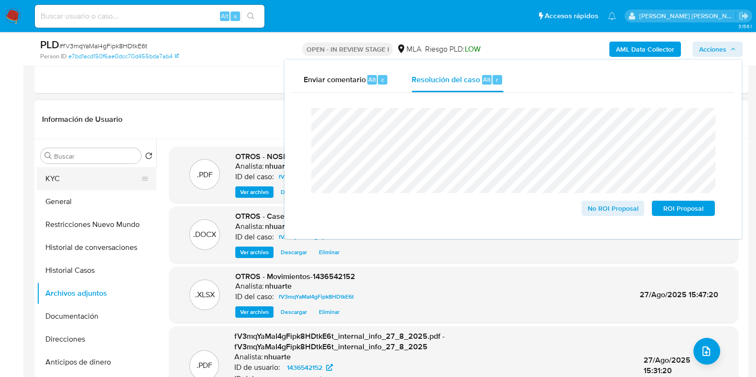
click at [105, 181] on button "KYC" at bounding box center [93, 178] width 112 height 23
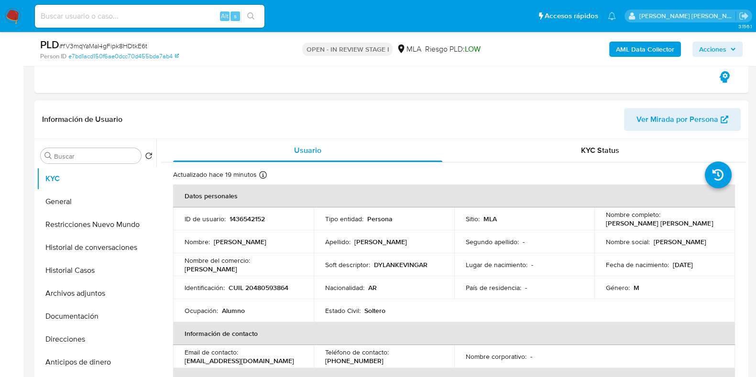
scroll to position [0, 0]
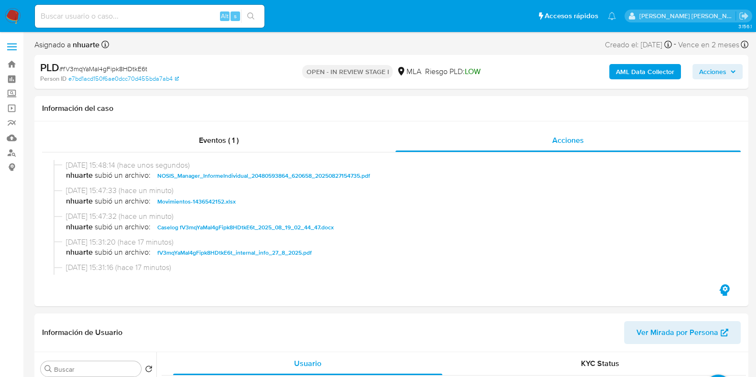
click at [717, 68] on span "Acciones" at bounding box center [712, 71] width 27 height 15
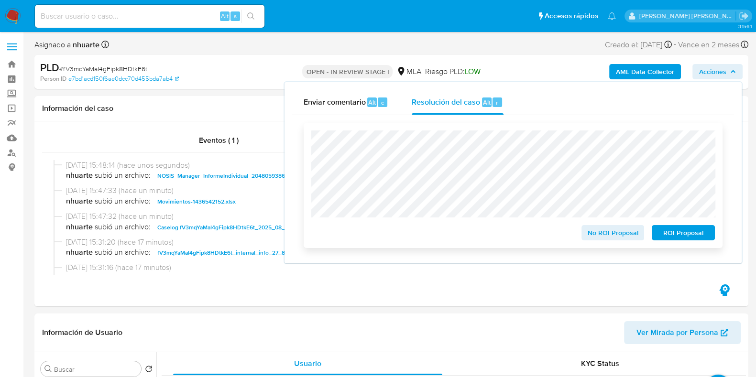
click at [669, 236] on span "ROI Proposal" at bounding box center [683, 232] width 50 height 13
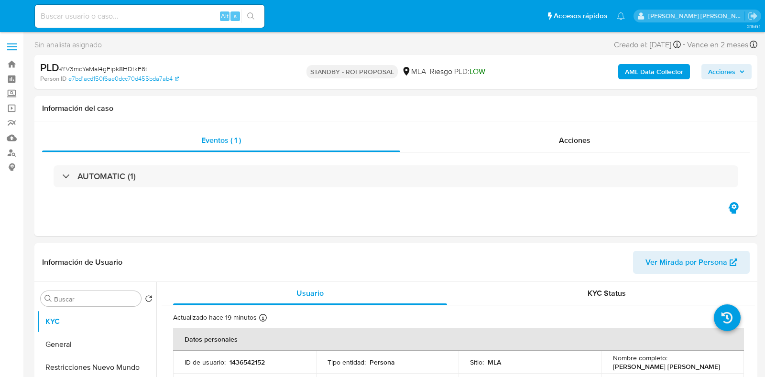
select select "10"
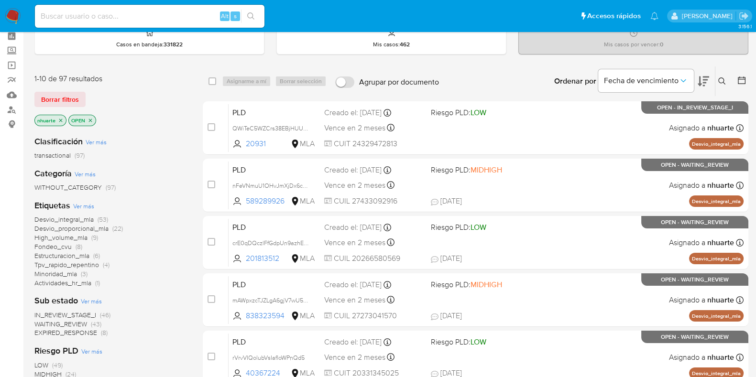
scroll to position [59, 0]
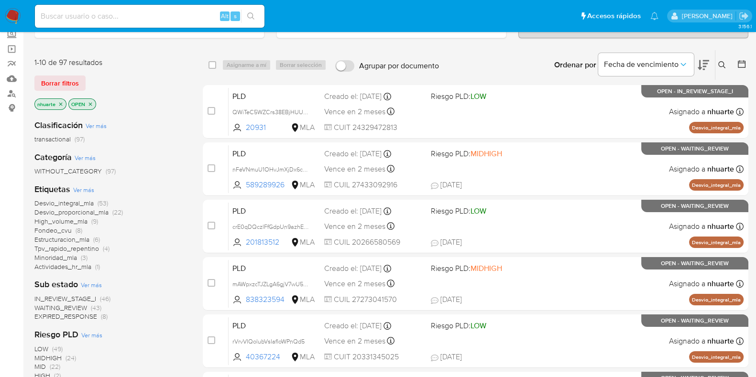
click at [60, 104] on icon "close-filter" at bounding box center [61, 104] width 6 height 6
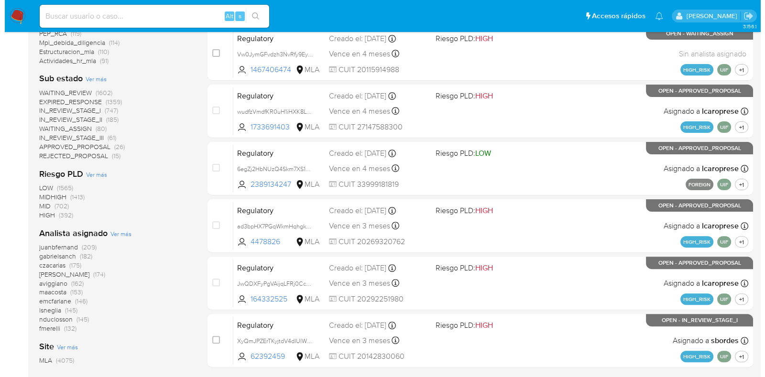
scroll to position [386, 0]
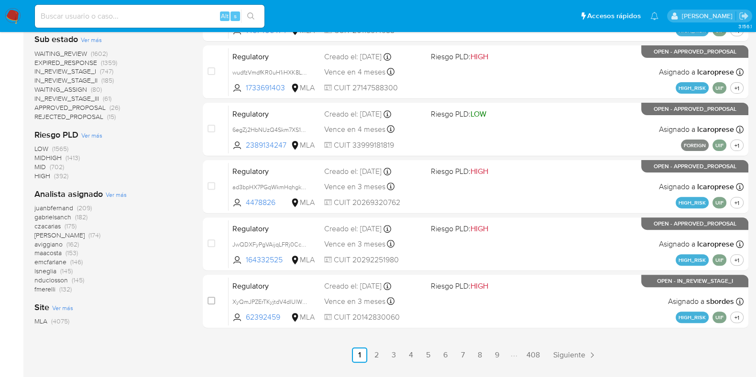
click at [110, 194] on span "Ver más" at bounding box center [116, 194] width 21 height 9
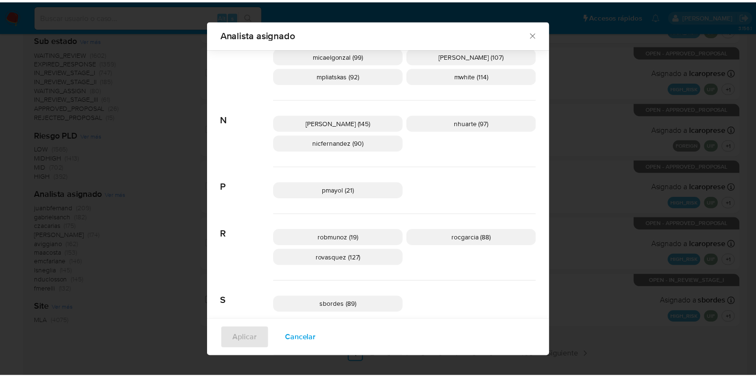
scroll to position [590, 0]
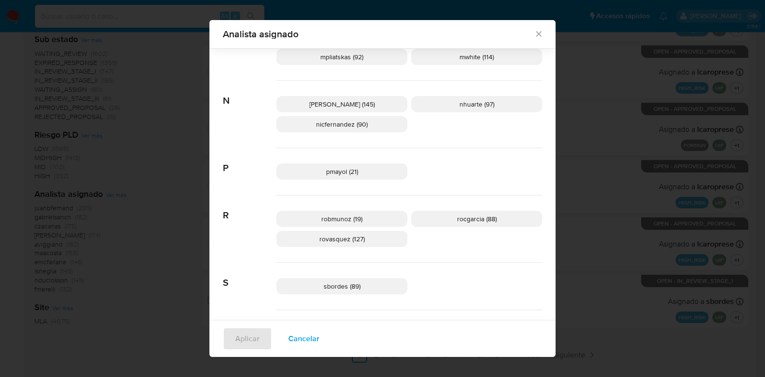
click at [534, 32] on icon "Cerrar" at bounding box center [539, 34] width 10 height 10
